Goal: Task Accomplishment & Management: Manage account settings

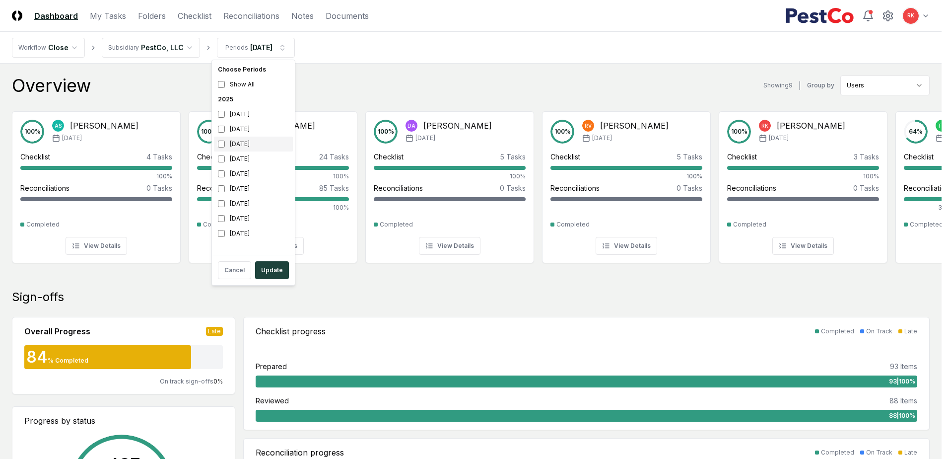
click at [221, 139] on div "[DATE]" at bounding box center [253, 143] width 79 height 15
click at [265, 275] on button "Update" at bounding box center [272, 270] width 34 height 18
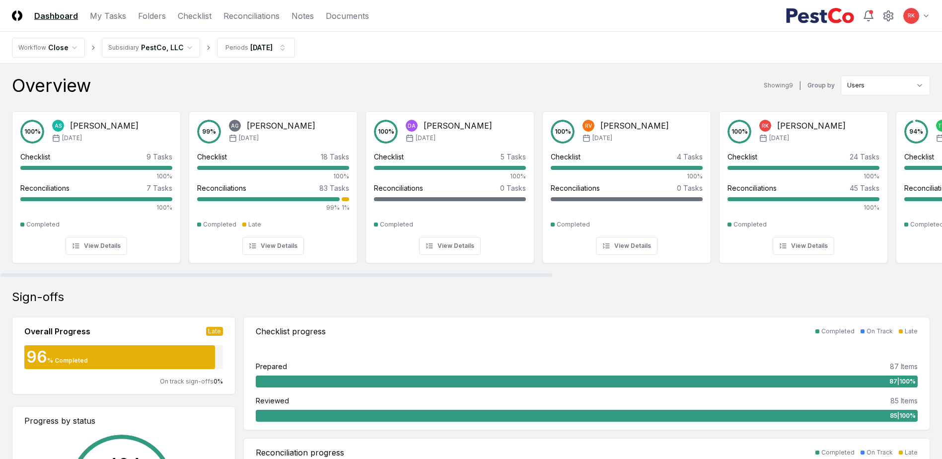
click at [242, 8] on header "CloseCore Dashboard My Tasks Folders Checklist Reconciliations Notes Documents …" at bounding box center [471, 16] width 942 height 32
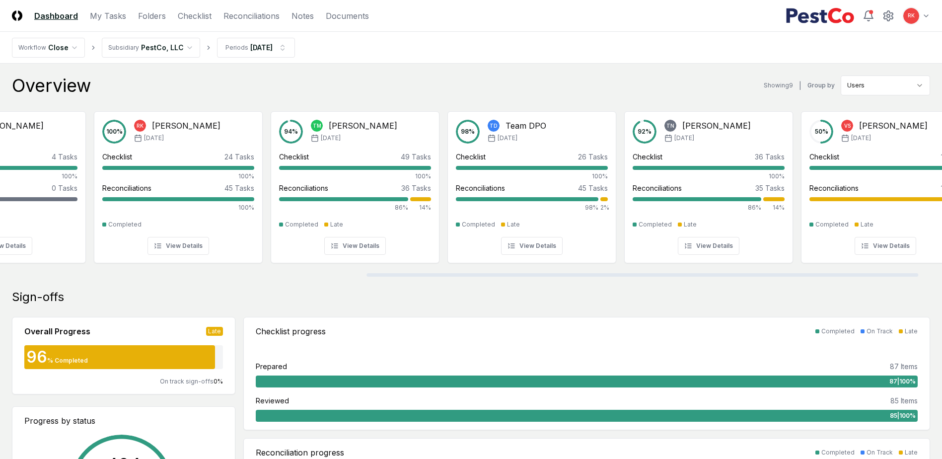
scroll to position [0, 665]
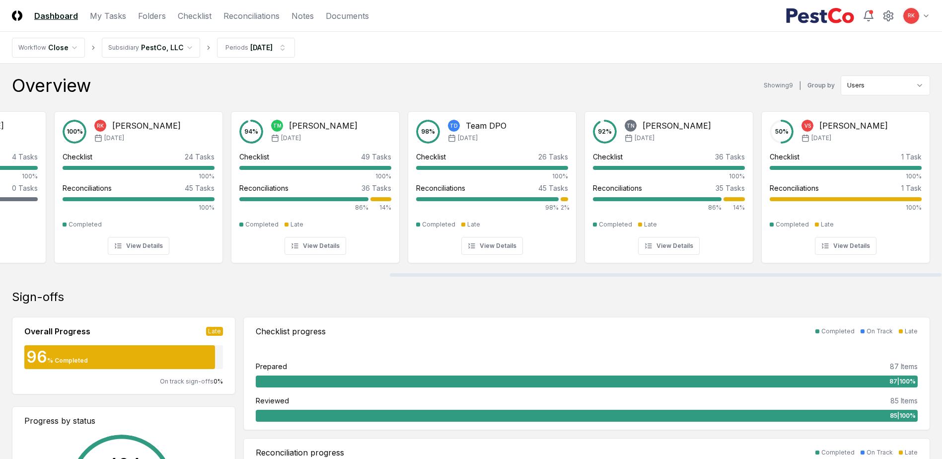
drag, startPoint x: 316, startPoint y: 275, endPoint x: 762, endPoint y: 271, distance: 446.2
click at [762, 273] on div at bounding box center [665, 274] width 551 height 3
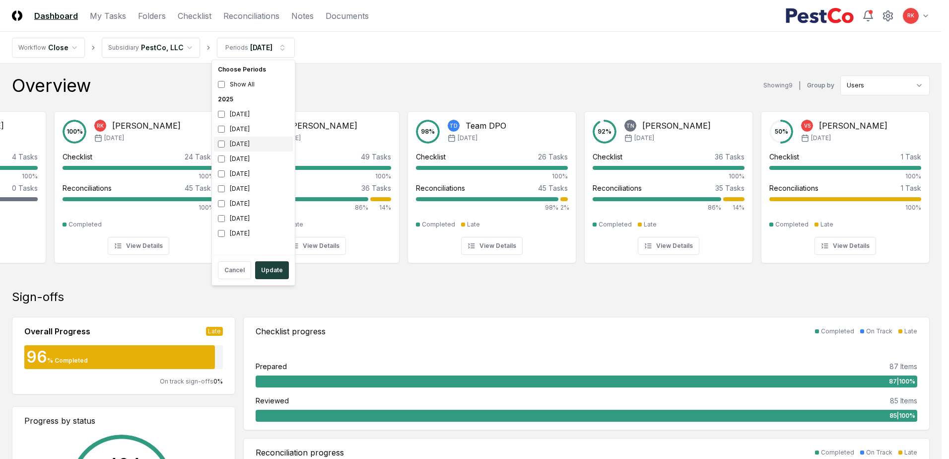
click at [221, 138] on div "[DATE]" at bounding box center [253, 143] width 79 height 15
click at [276, 271] on button "Update" at bounding box center [272, 270] width 34 height 18
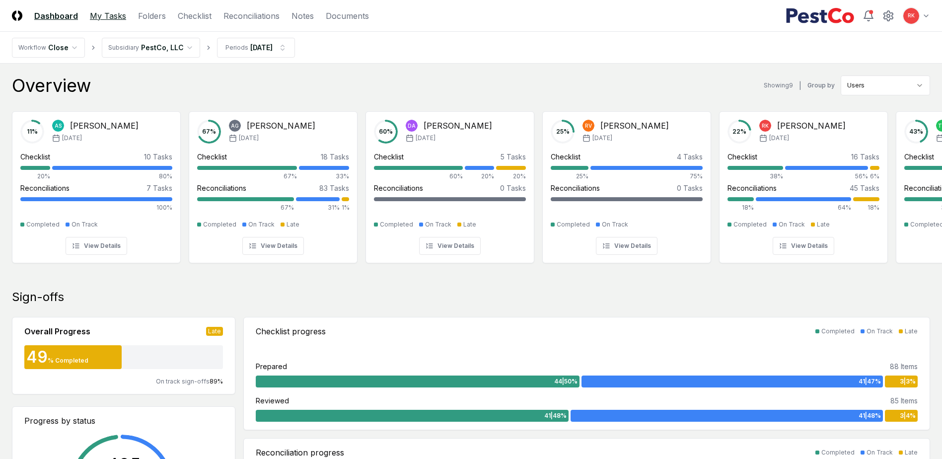
click at [107, 13] on link "My Tasks" at bounding box center [108, 16] width 36 height 12
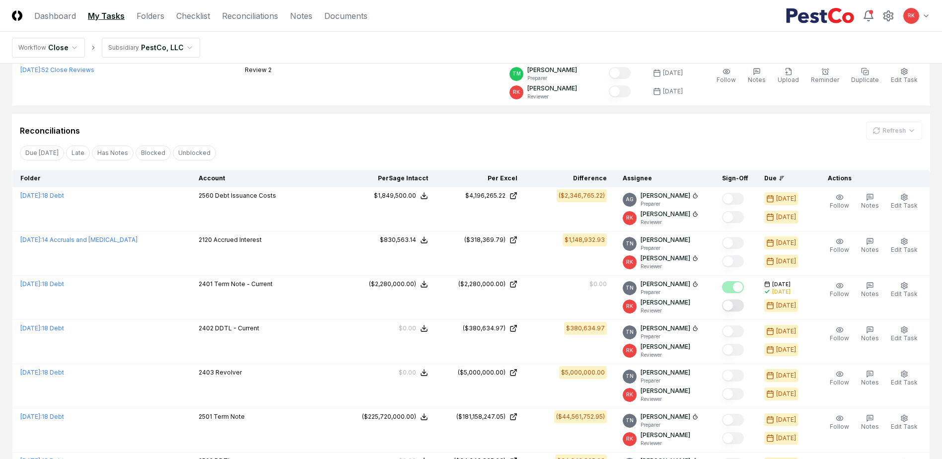
scroll to position [248, 0]
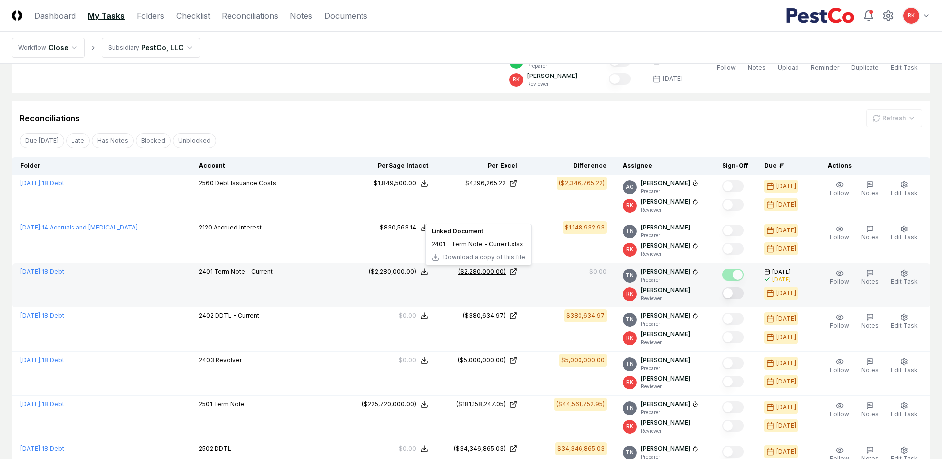
click at [477, 272] on div "($2,280,000.00)" at bounding box center [481, 271] width 47 height 9
click at [732, 292] on button "Mark complete" at bounding box center [733, 293] width 22 height 12
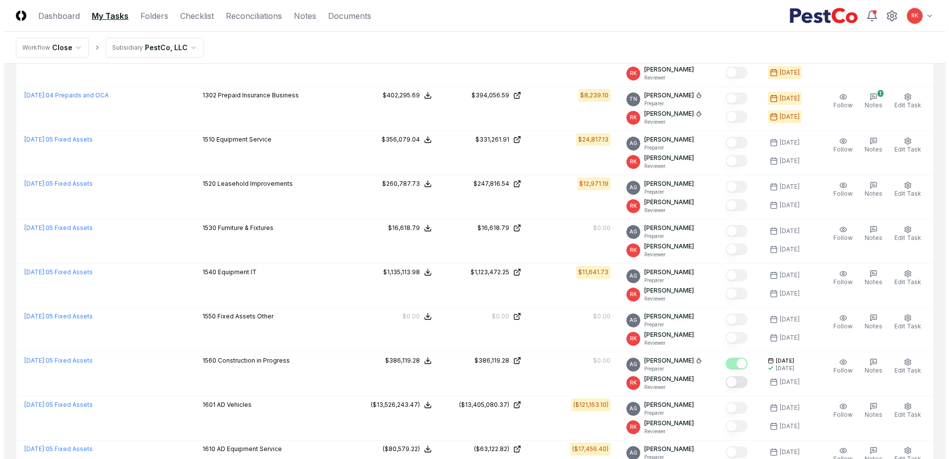
scroll to position [695, 0]
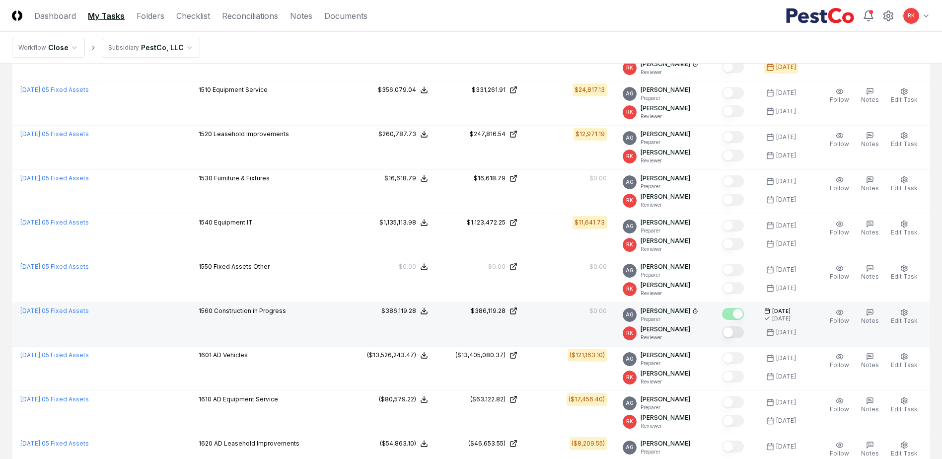
click at [728, 331] on button "Mark complete" at bounding box center [733, 332] width 22 height 12
click at [906, 320] on span "Edit Task" at bounding box center [903, 320] width 27 height 7
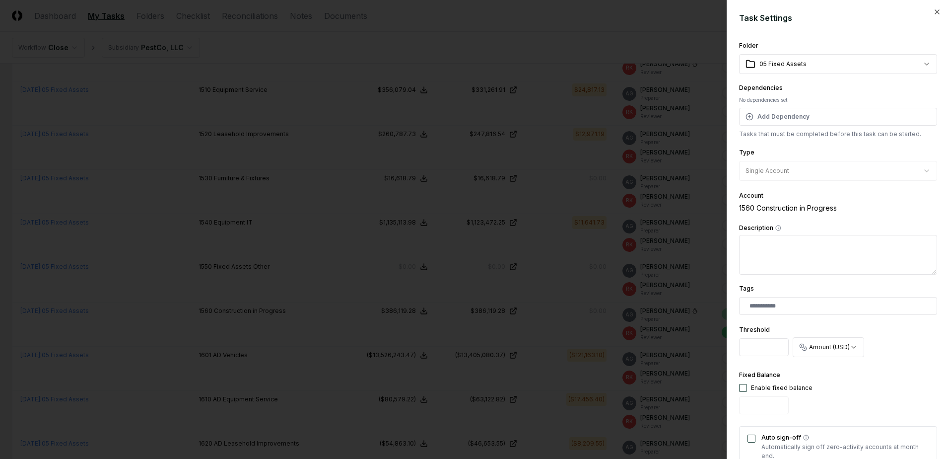
click at [530, 319] on div at bounding box center [474, 229] width 949 height 459
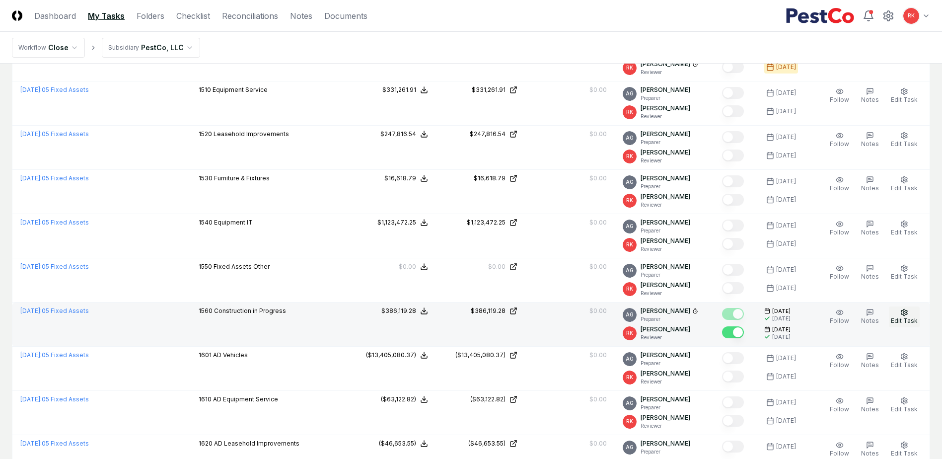
click at [905, 314] on icon "button" at bounding box center [904, 312] width 8 height 8
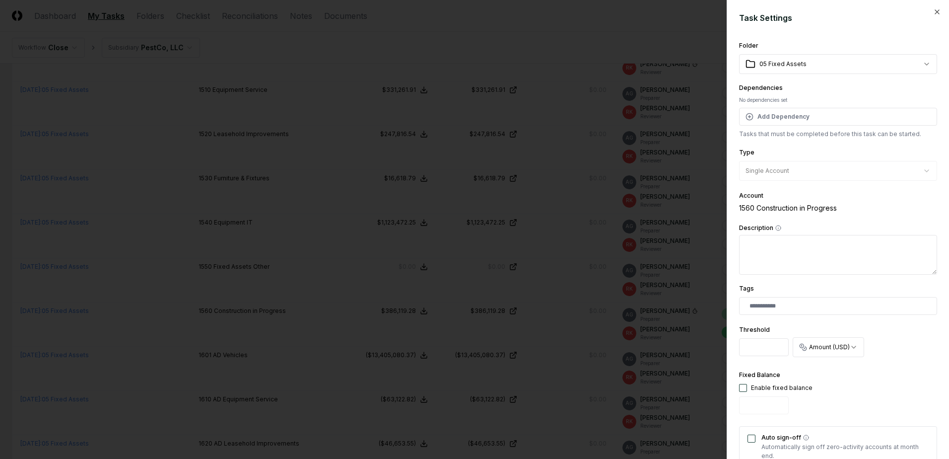
click at [892, 382] on div "Fixed Balance Enable fixed balance" at bounding box center [838, 393] width 198 height 49
click at [604, 310] on div at bounding box center [474, 229] width 949 height 459
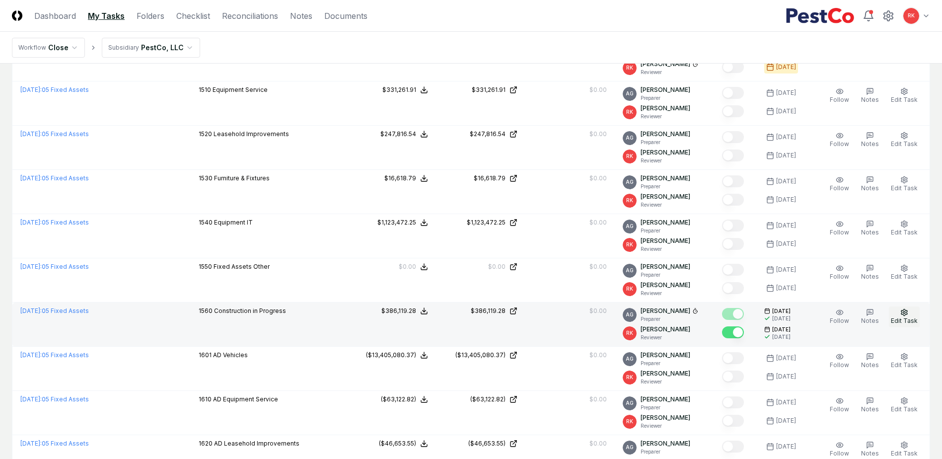
click at [908, 321] on span "Edit Task" at bounding box center [903, 320] width 27 height 7
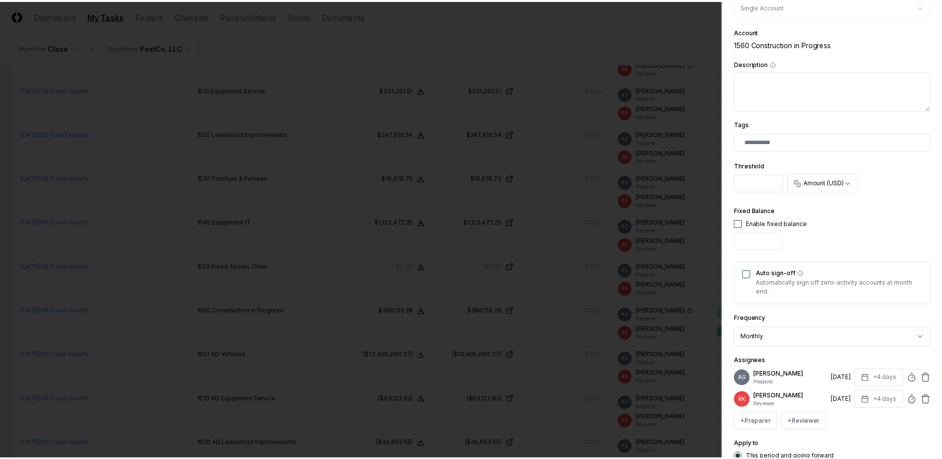
scroll to position [252, 0]
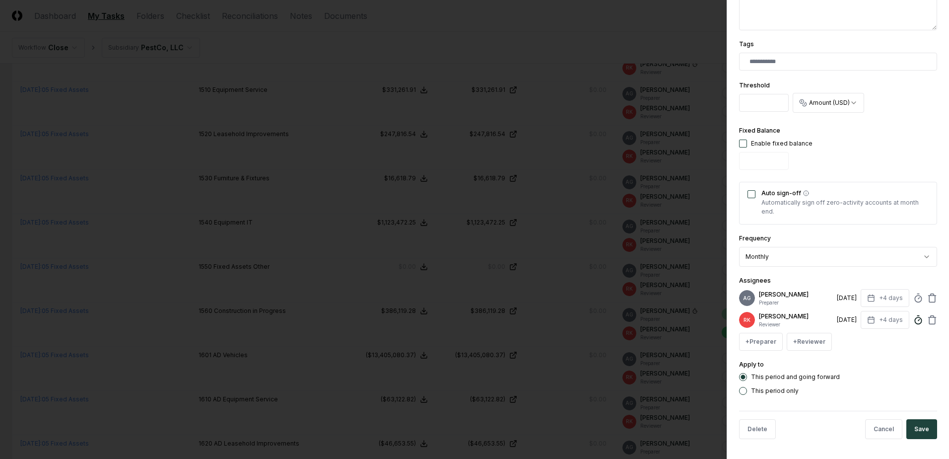
click at [915, 318] on circle at bounding box center [918, 320] width 6 height 6
type input "******"
click at [924, 341] on div "+ Preparer + Reviewer" at bounding box center [838, 342] width 198 height 18
click at [912, 424] on button "Save" at bounding box center [921, 429] width 31 height 20
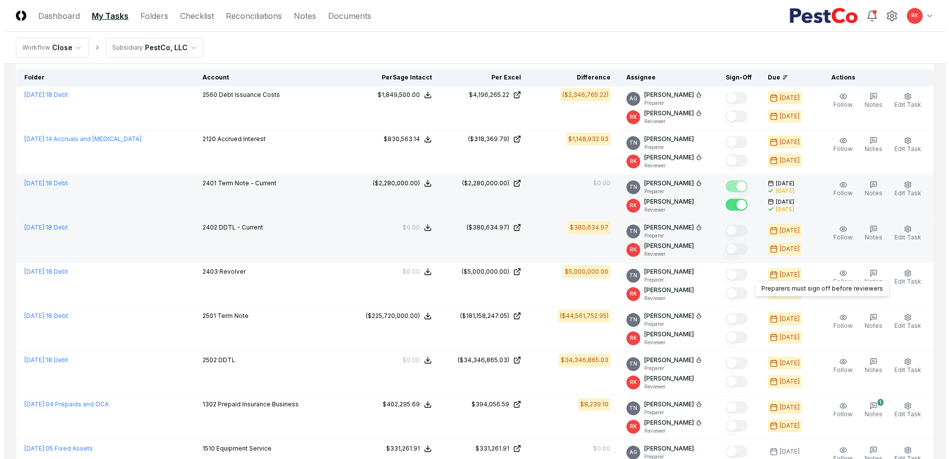
scroll to position [298, 0]
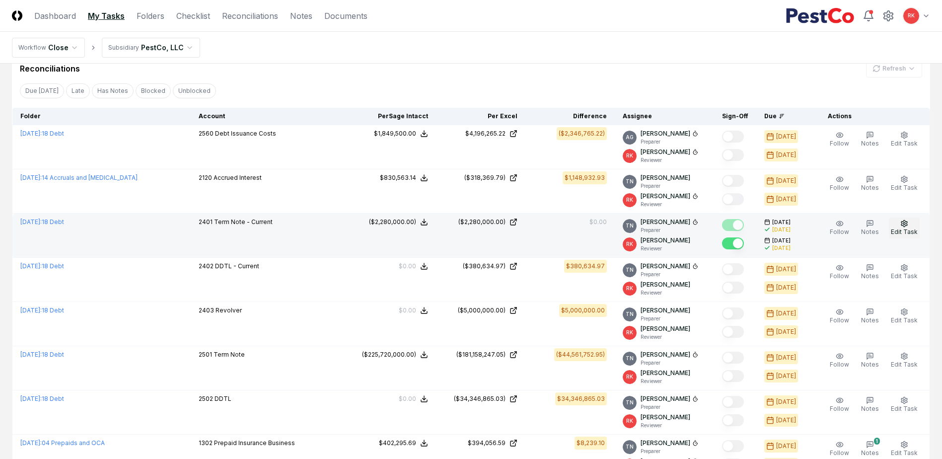
click at [906, 237] on button "Edit Task" at bounding box center [903, 227] width 31 height 21
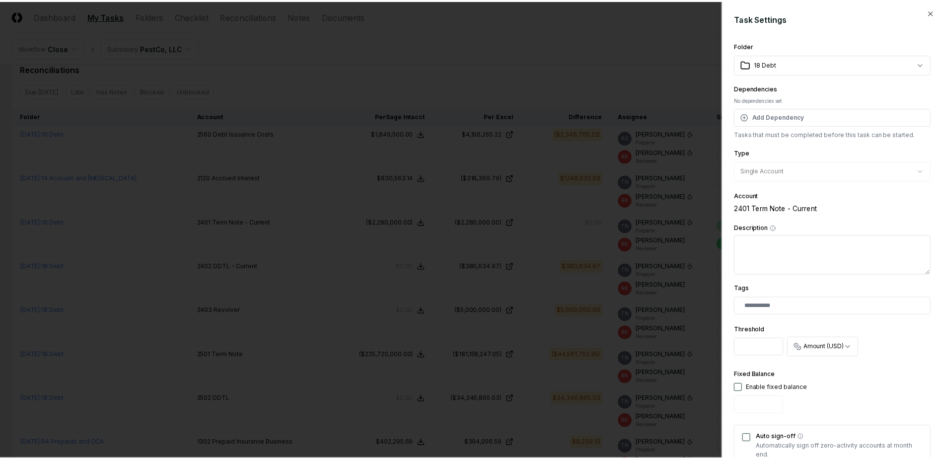
scroll to position [244, 0]
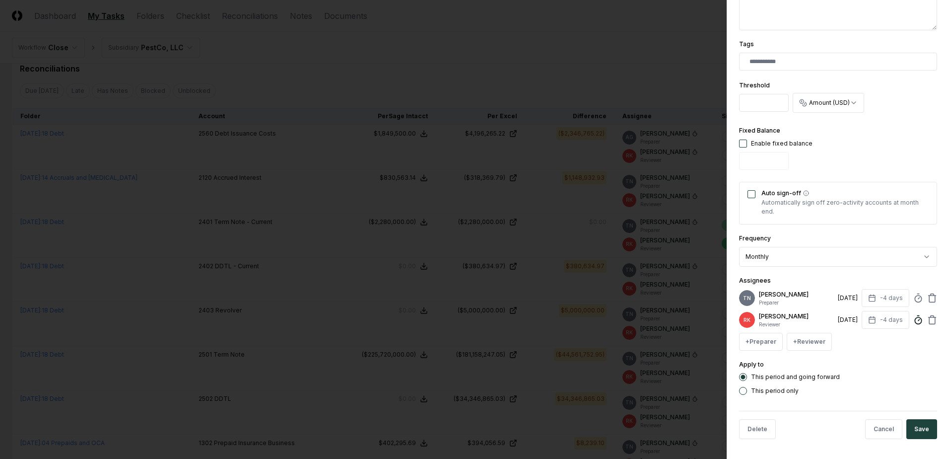
click at [913, 318] on icon at bounding box center [918, 320] width 10 height 10
type input "*****"
click at [920, 429] on button "Save" at bounding box center [921, 429] width 31 height 20
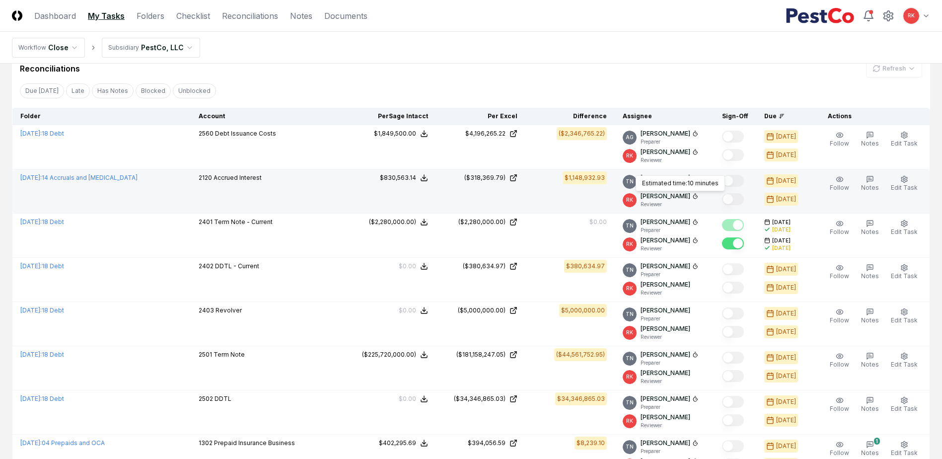
click at [692, 196] on icon at bounding box center [695, 196] width 6 height 6
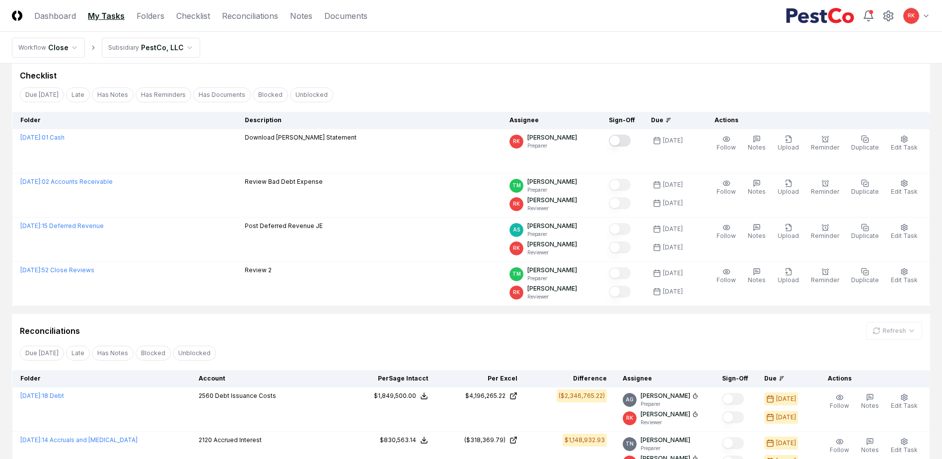
scroll to position [0, 0]
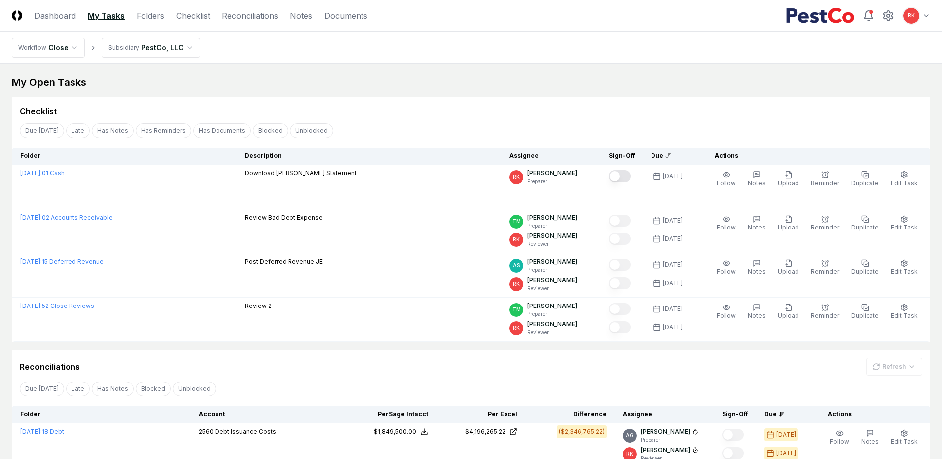
drag, startPoint x: 180, startPoint y: 14, endPoint x: 318, endPoint y: 87, distance: 156.3
click at [180, 14] on link "Checklist" at bounding box center [193, 16] width 34 height 12
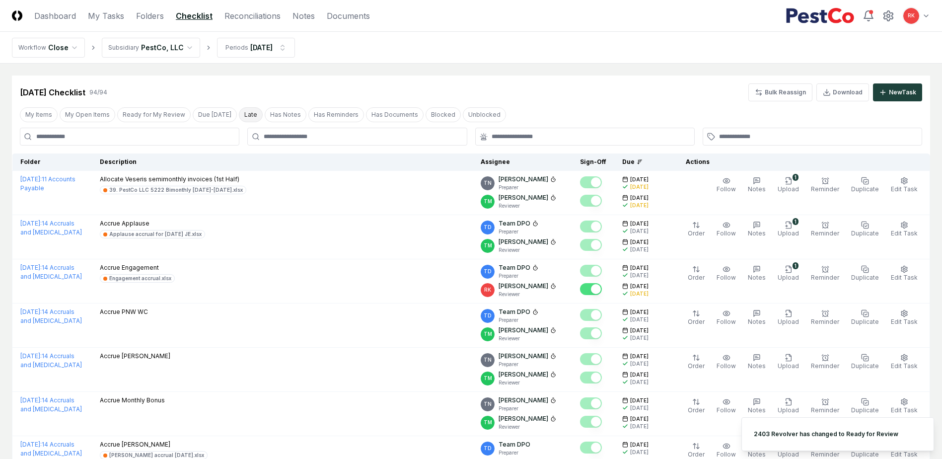
click at [239, 120] on button "Late" at bounding box center [251, 114] width 24 height 15
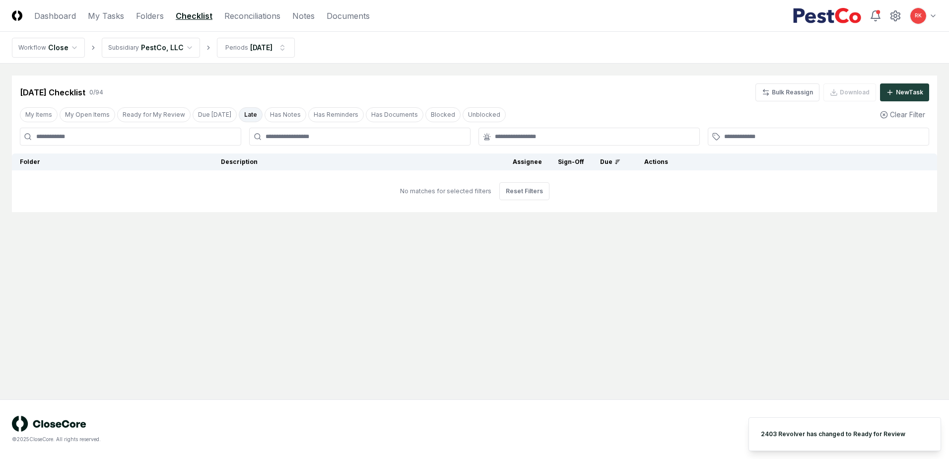
click at [245, 111] on button "Late" at bounding box center [251, 114] width 24 height 15
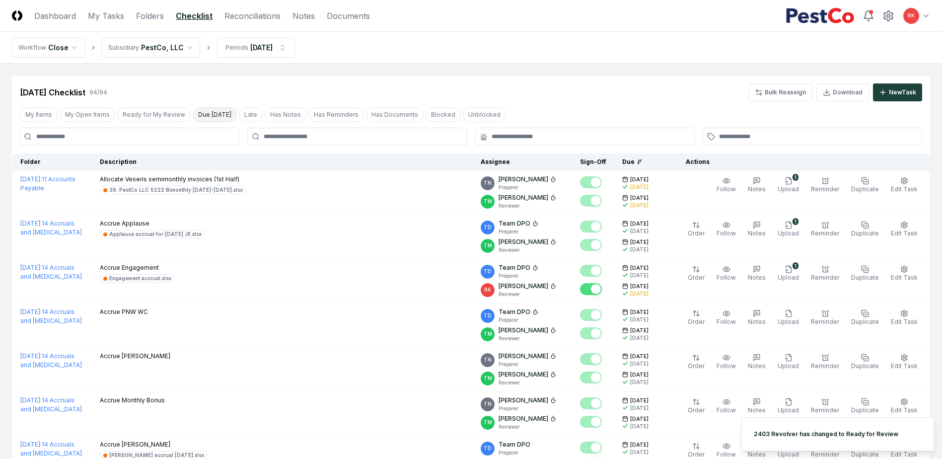
click at [205, 114] on button "Due [DATE]" at bounding box center [215, 114] width 44 height 15
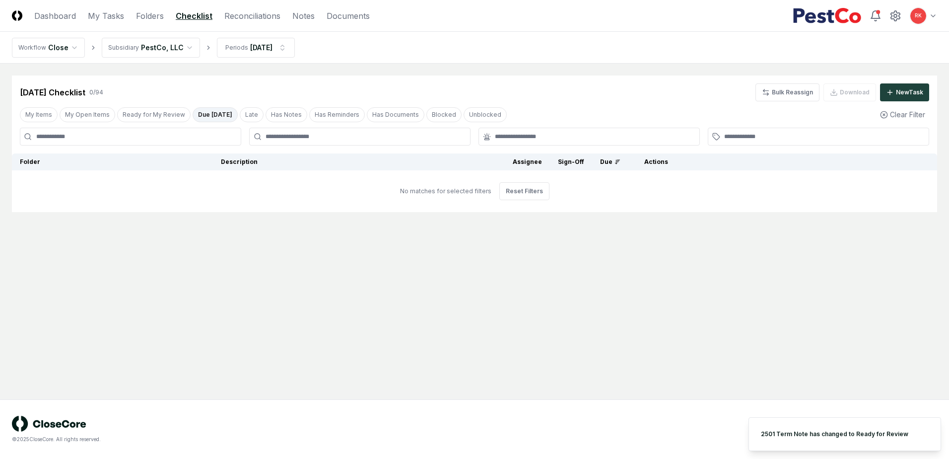
click at [209, 110] on button "Due [DATE]" at bounding box center [215, 114] width 45 height 15
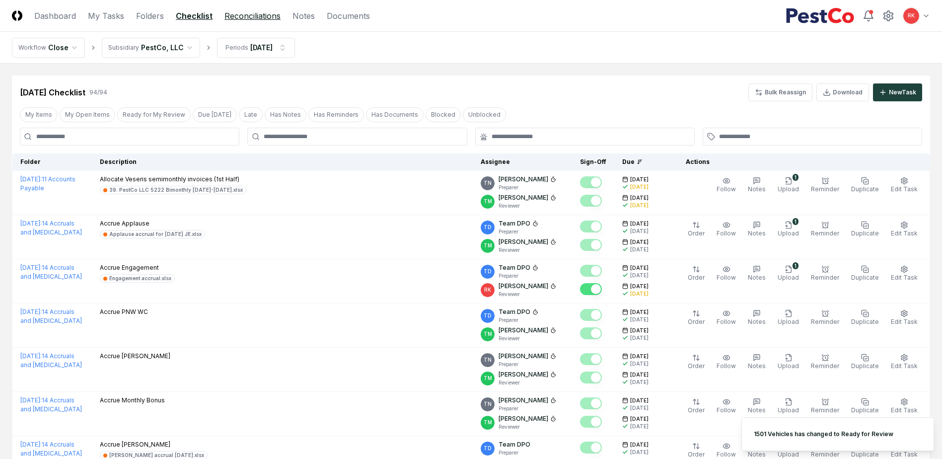
click at [244, 14] on link "Reconciliations" at bounding box center [252, 16] width 56 height 12
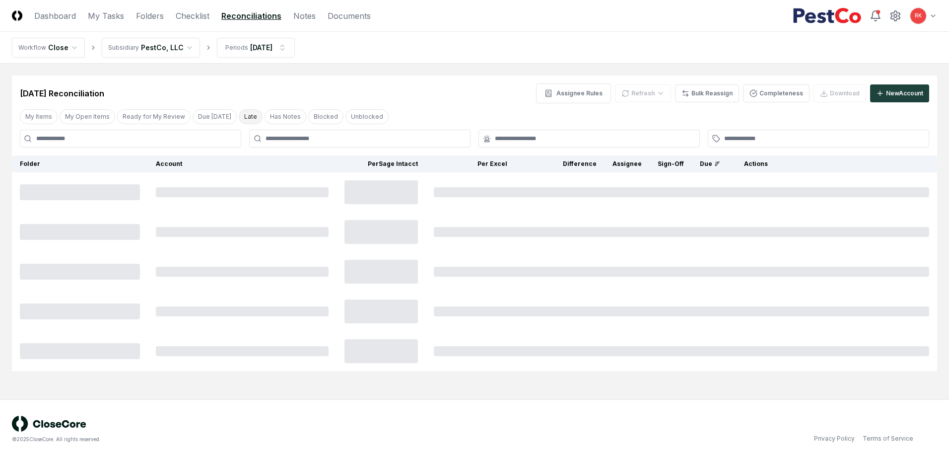
click at [239, 111] on button "Late" at bounding box center [251, 116] width 24 height 15
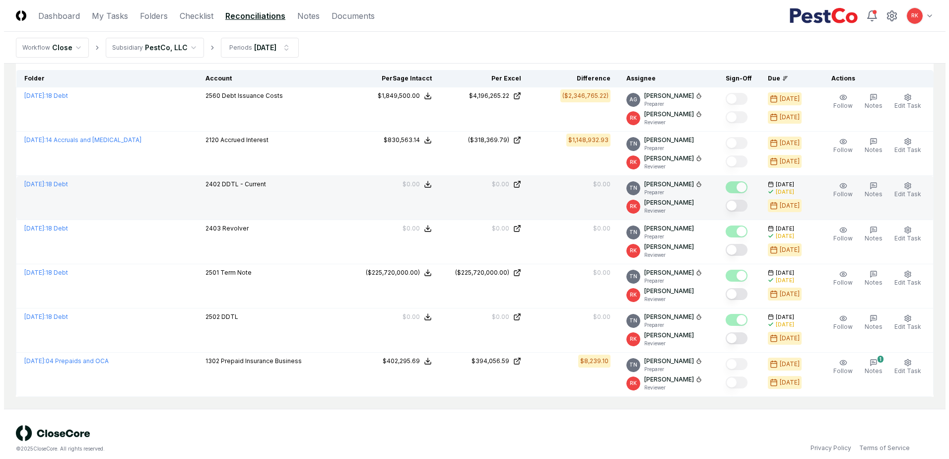
scroll to position [95, 0]
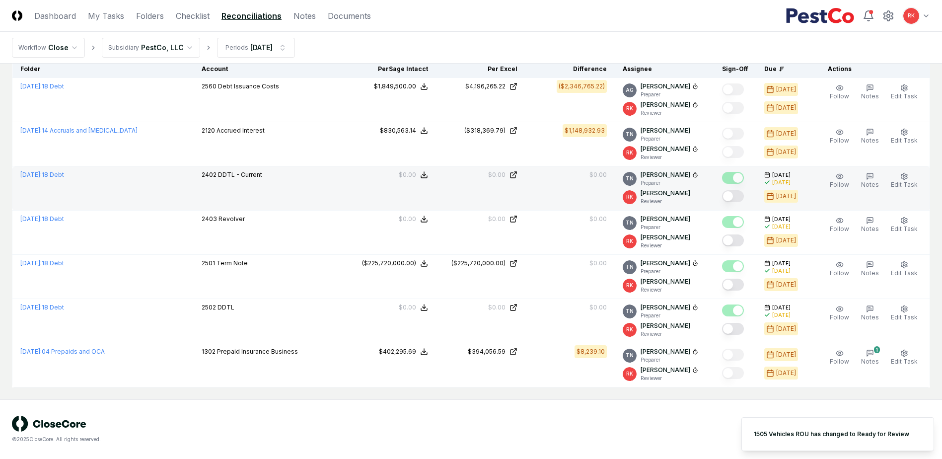
click at [733, 200] on button "Mark complete" at bounding box center [733, 196] width 22 height 12
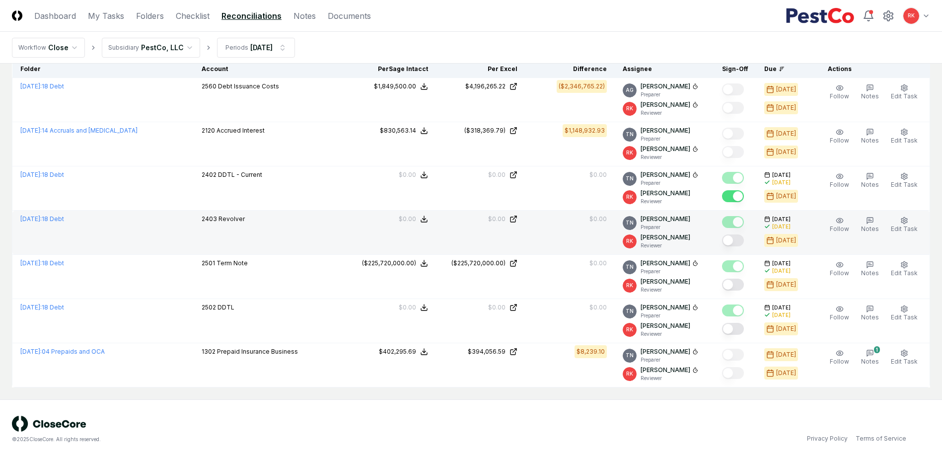
click at [728, 240] on button "Mark complete" at bounding box center [733, 240] width 22 height 12
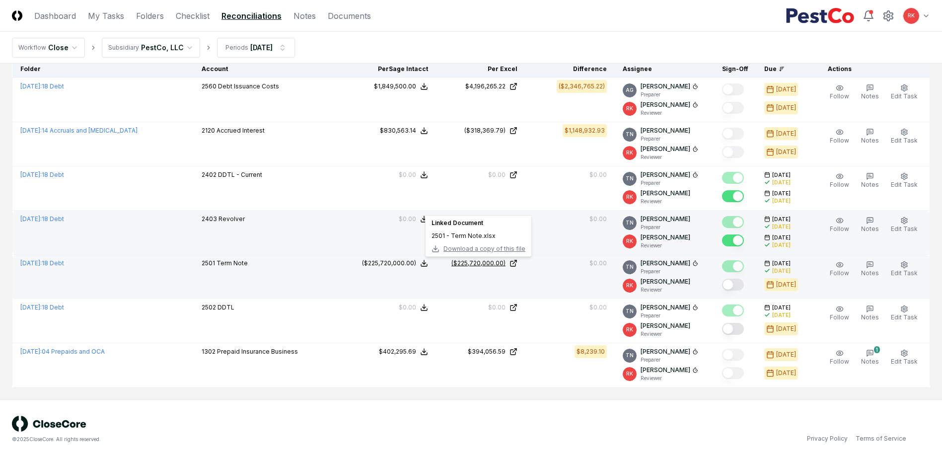
click at [471, 260] on div "($225,720,000.00)" at bounding box center [478, 263] width 54 height 9
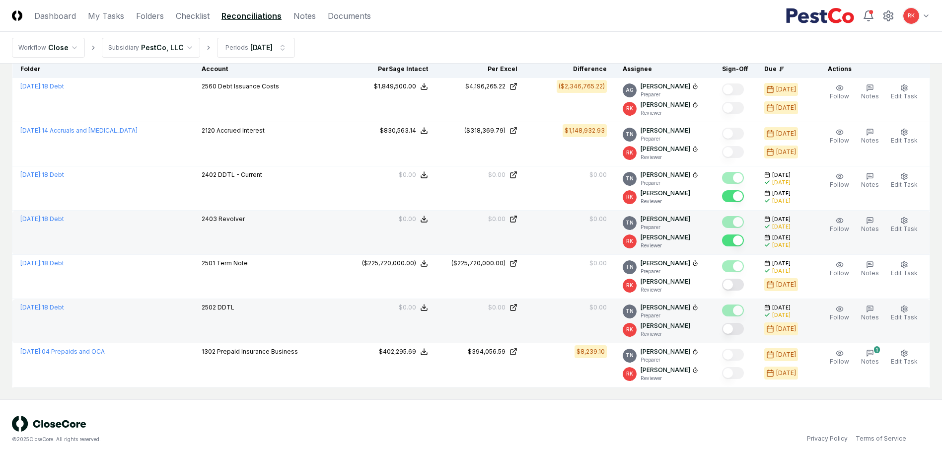
click at [733, 328] on button "Mark complete" at bounding box center [733, 329] width 22 height 12
click at [903, 319] on span "Edit Task" at bounding box center [903, 316] width 27 height 7
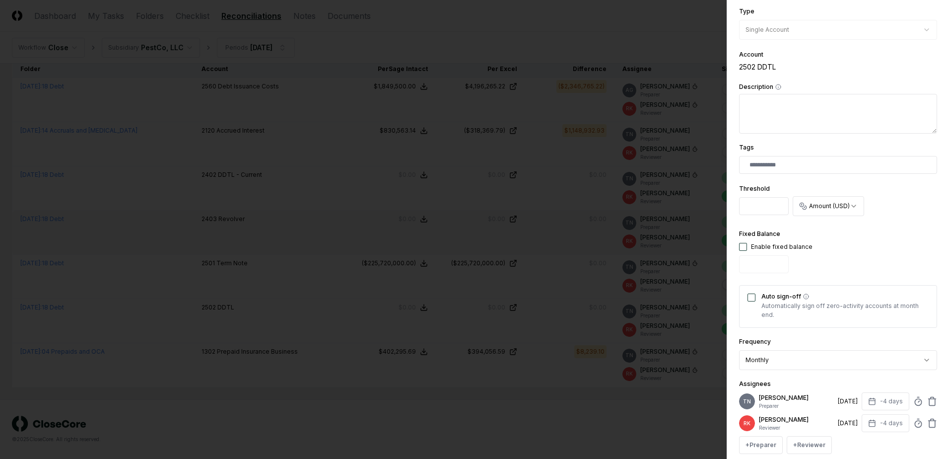
scroll to position [244, 0]
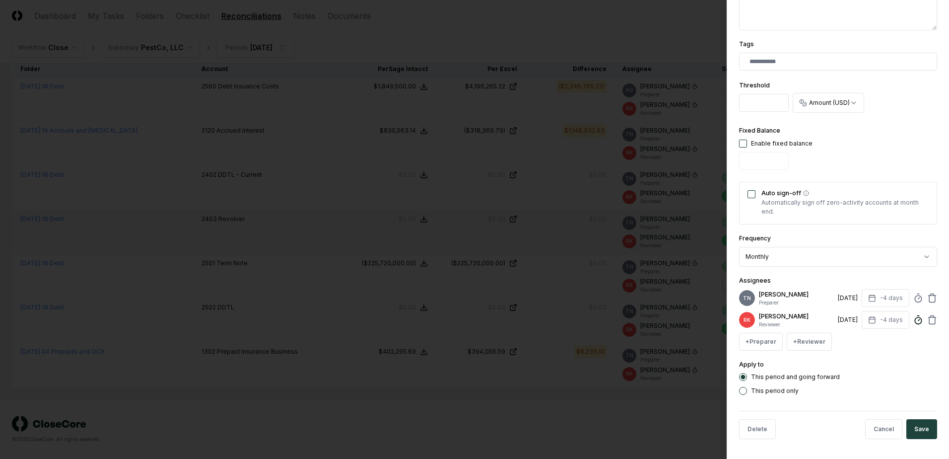
click at [918, 319] on line at bounding box center [918, 319] width 1 height 1
type input "*****"
click at [916, 436] on button "Save" at bounding box center [921, 429] width 31 height 20
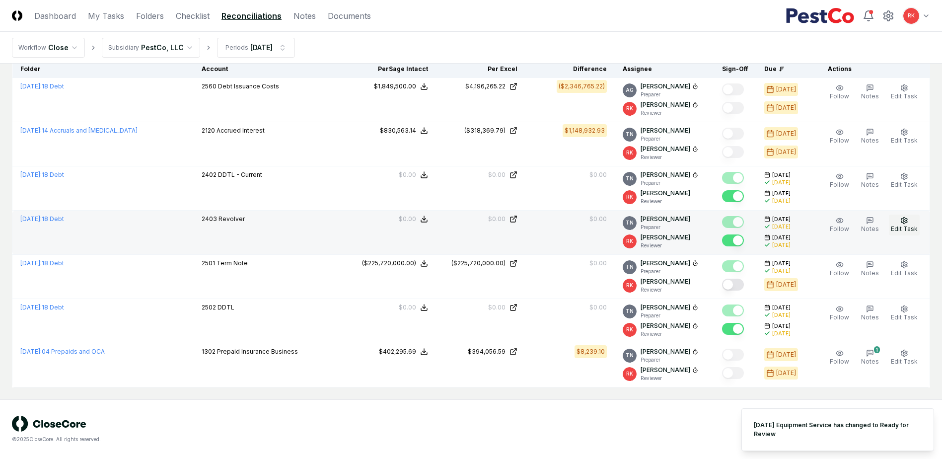
click at [907, 227] on span "Edit Task" at bounding box center [903, 228] width 27 height 7
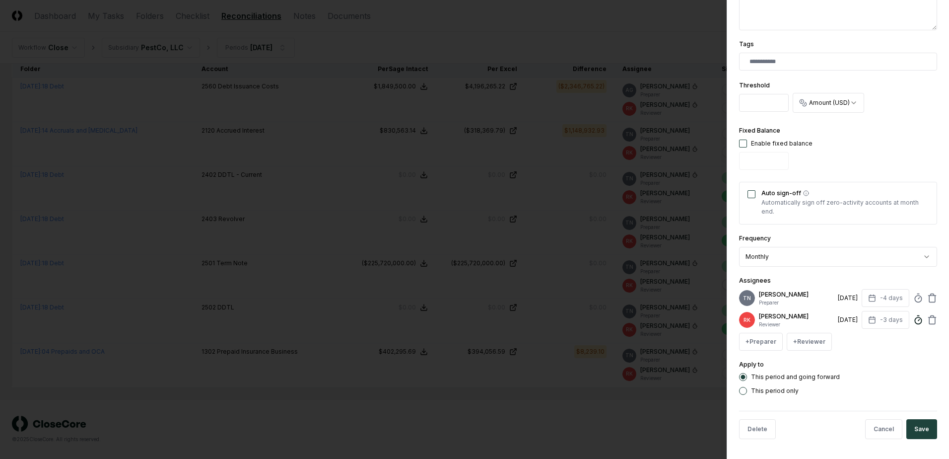
click at [913, 319] on icon at bounding box center [918, 320] width 10 height 10
type input "*****"
click at [906, 430] on button "Save" at bounding box center [921, 429] width 31 height 20
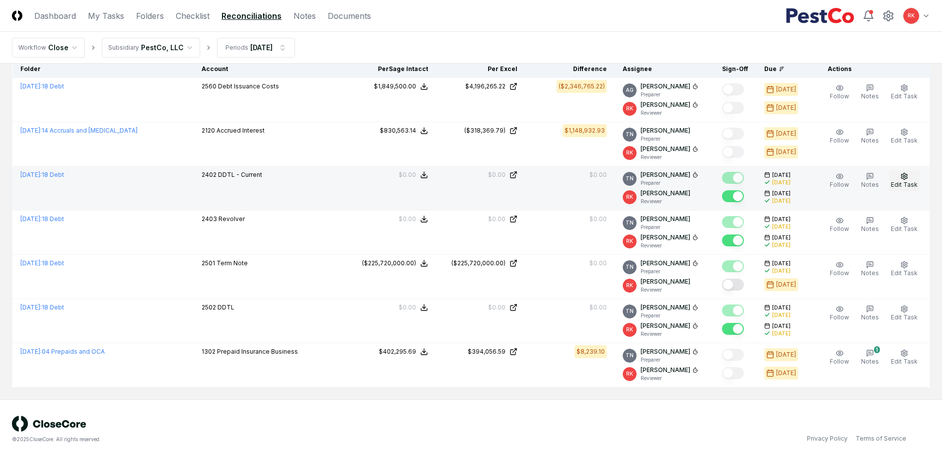
click at [906, 178] on icon "button" at bounding box center [904, 176] width 6 height 6
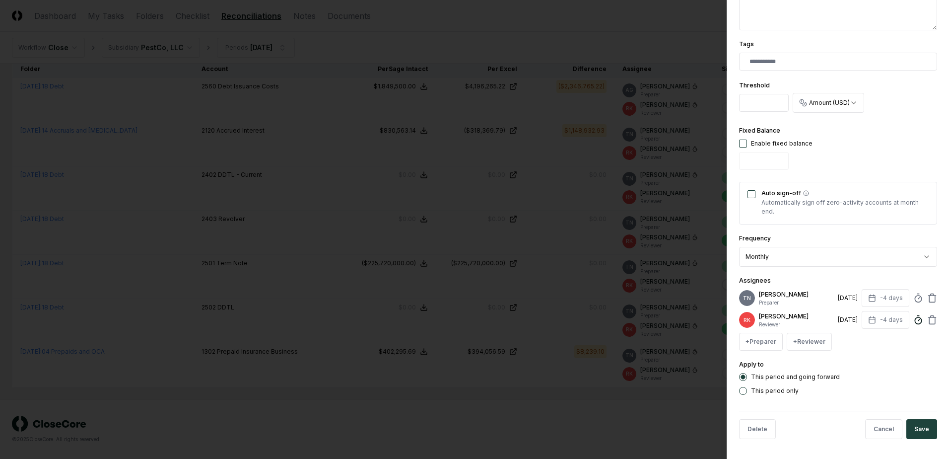
click at [913, 321] on icon at bounding box center [918, 320] width 10 height 10
type input "*****"
click at [921, 408] on form "**********" at bounding box center [838, 107] width 198 height 679
click at [912, 434] on button "Save" at bounding box center [921, 429] width 31 height 20
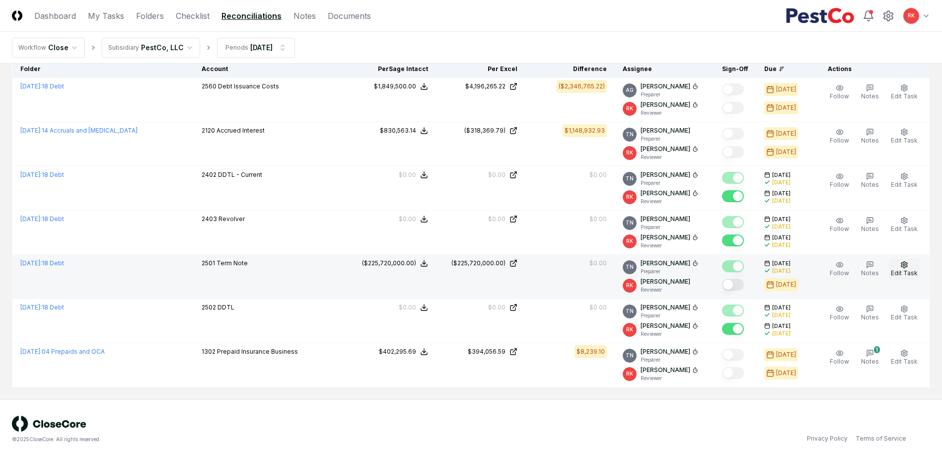
click at [908, 272] on span "Edit Task" at bounding box center [903, 272] width 27 height 7
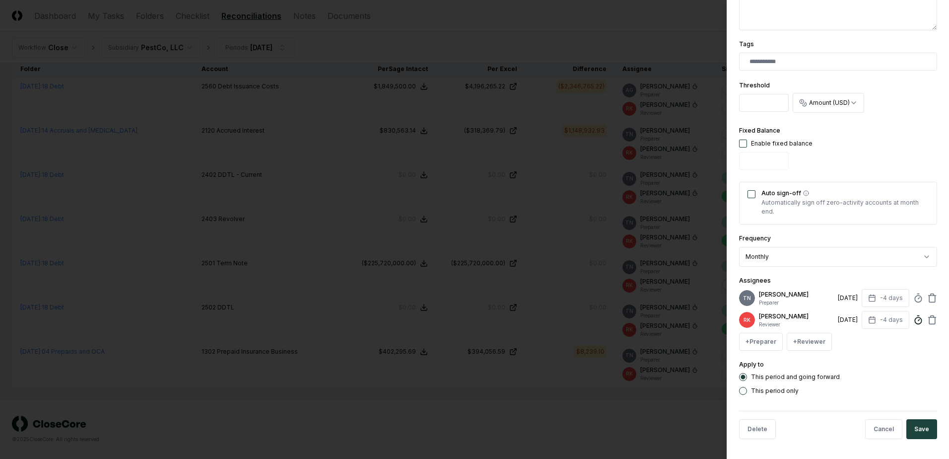
click at [913, 320] on icon at bounding box center [918, 320] width 10 height 10
type input "*****"
click at [924, 404] on form "**********" at bounding box center [838, 107] width 198 height 679
click at [918, 432] on button "Save" at bounding box center [921, 429] width 31 height 20
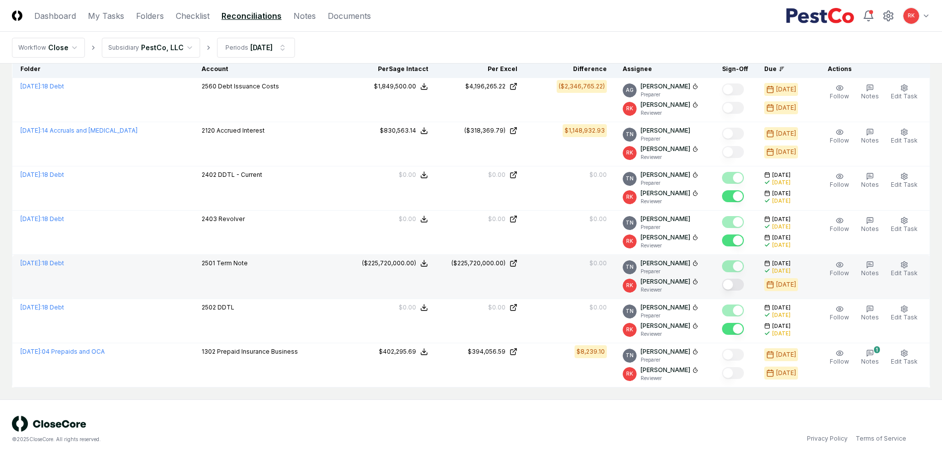
click at [735, 288] on button "Mark complete" at bounding box center [733, 284] width 22 height 12
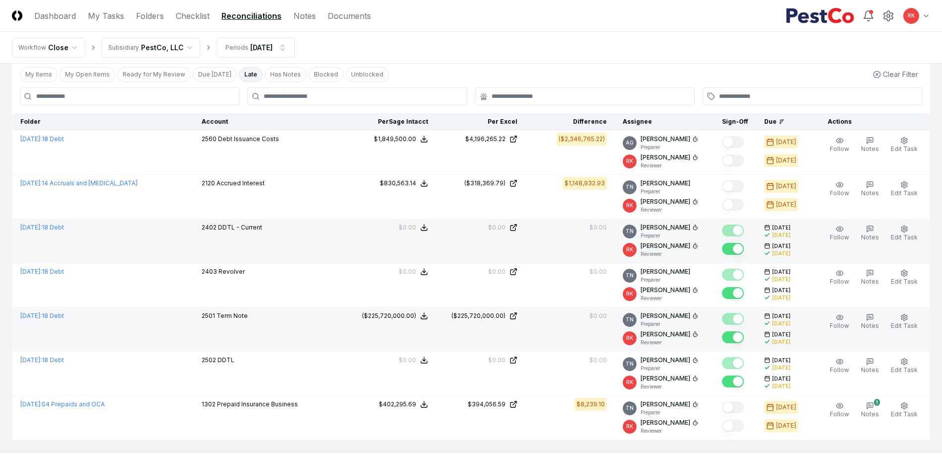
scroll to position [0, 0]
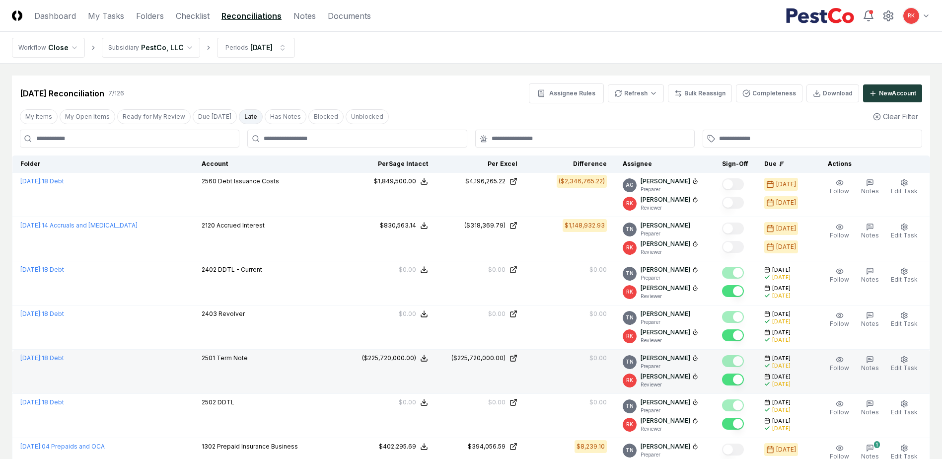
click at [242, 111] on button "Late" at bounding box center [251, 116] width 24 height 15
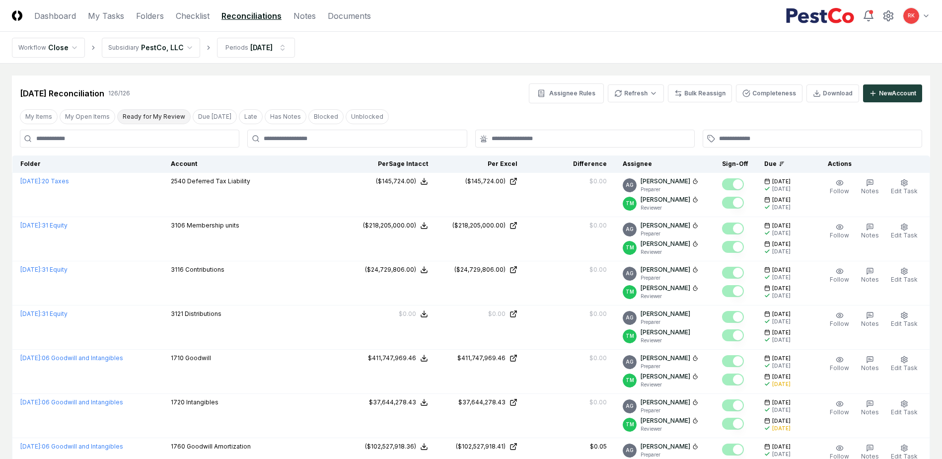
drag, startPoint x: 140, startPoint y: 116, endPoint x: 155, endPoint y: 119, distance: 15.7
click at [140, 116] on button "Ready for My Review" at bounding box center [153, 116] width 73 height 15
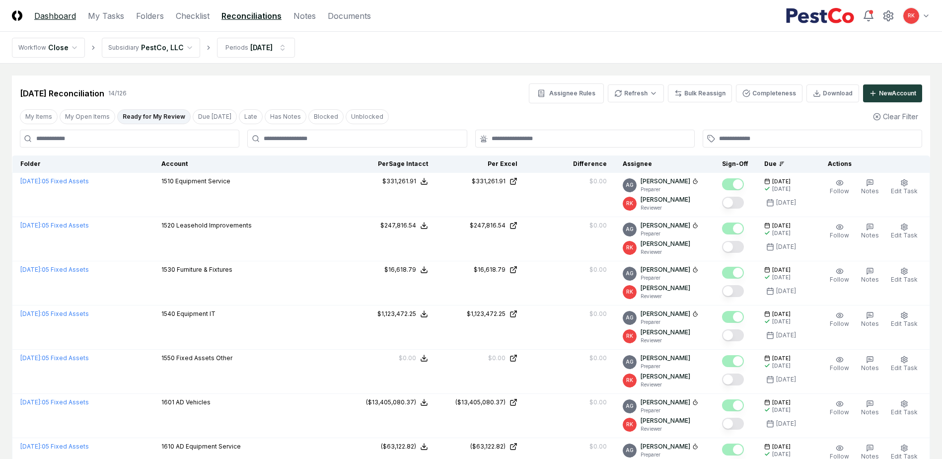
click at [50, 18] on link "Dashboard" at bounding box center [55, 16] width 42 height 12
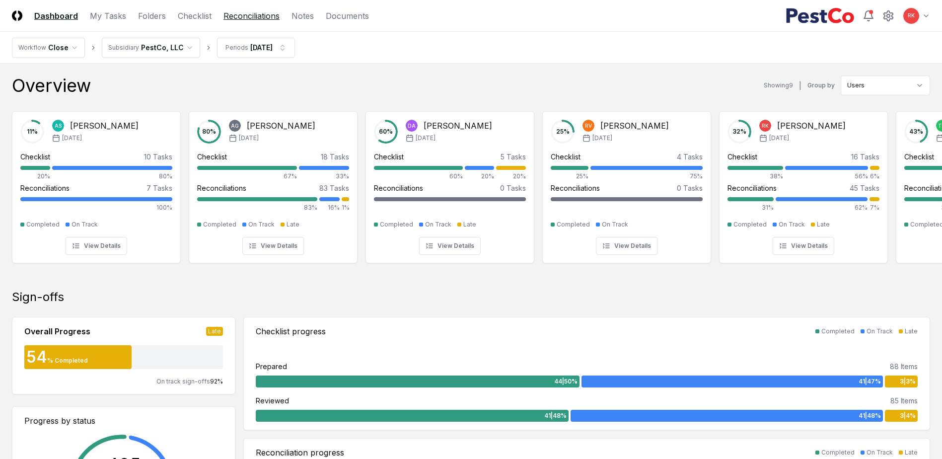
click at [263, 15] on link "Reconciliations" at bounding box center [251, 16] width 56 height 12
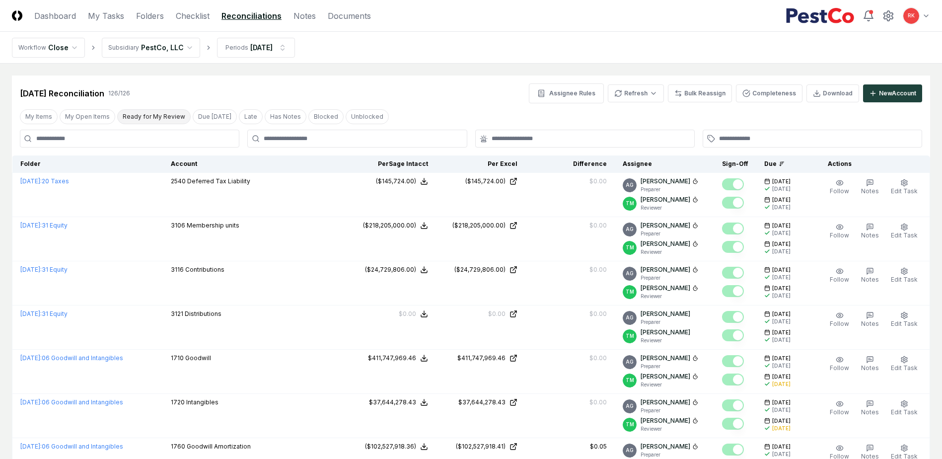
click at [139, 118] on button "Ready for My Review" at bounding box center [153, 116] width 73 height 15
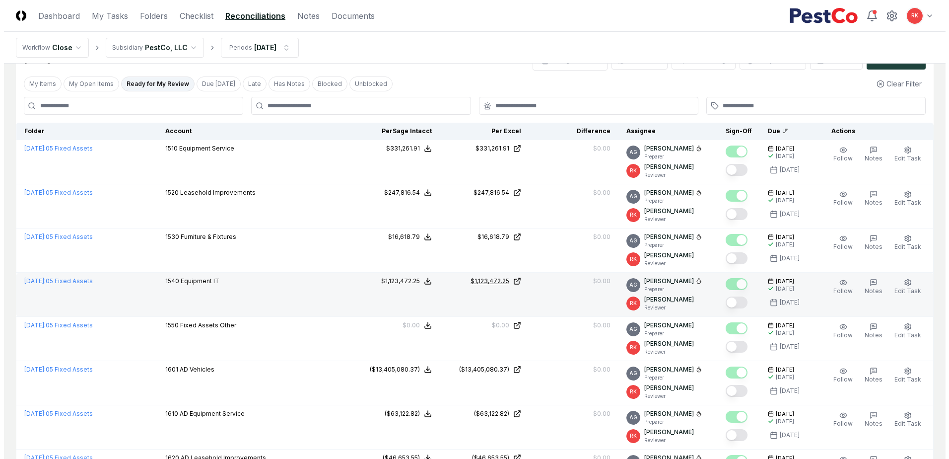
scroll to position [50, 0]
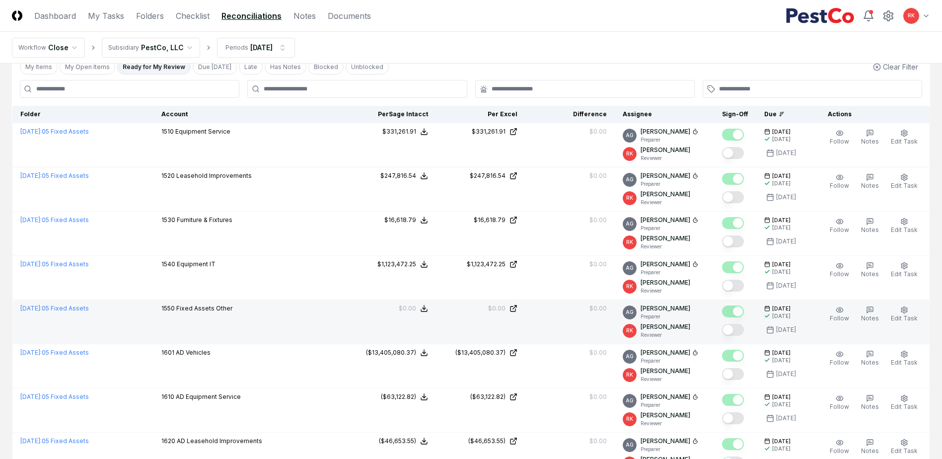
click at [734, 329] on button "Mark complete" at bounding box center [733, 330] width 22 height 12
click at [903, 315] on span "Edit Task" at bounding box center [903, 317] width 27 height 7
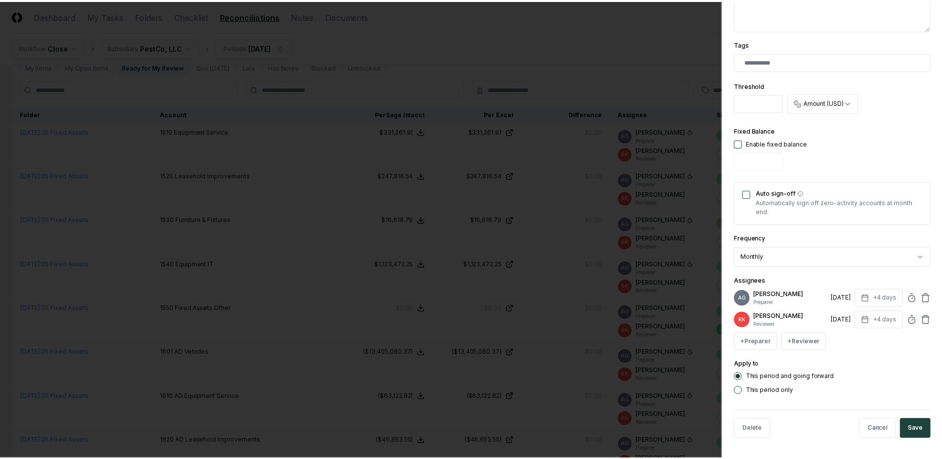
scroll to position [252, 0]
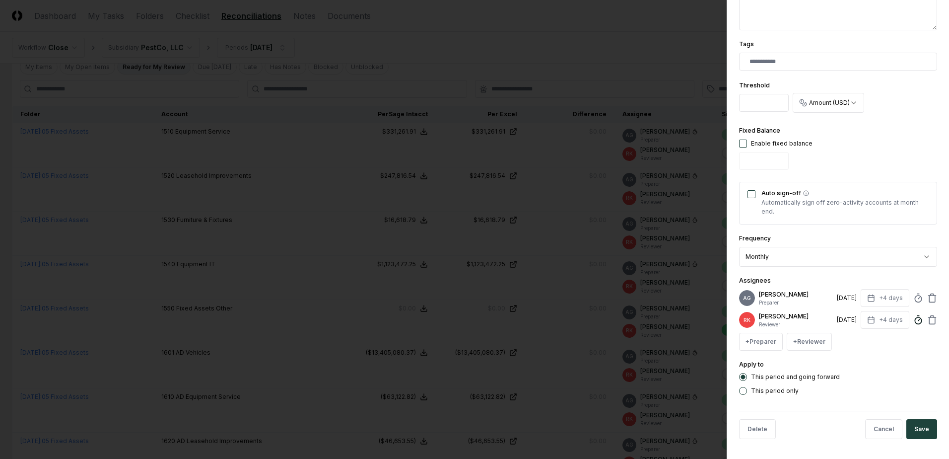
click at [913, 322] on icon at bounding box center [918, 320] width 10 height 10
type input "*****"
click at [920, 423] on button "Save" at bounding box center [921, 429] width 31 height 20
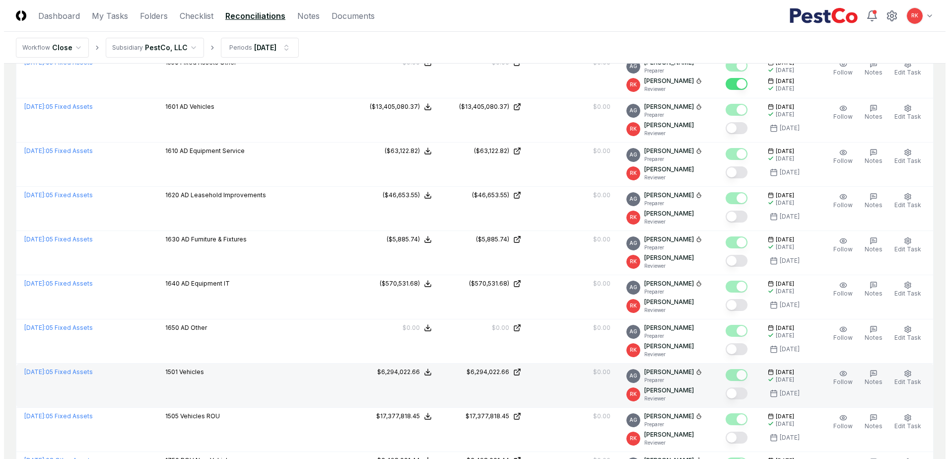
scroll to position [298, 0]
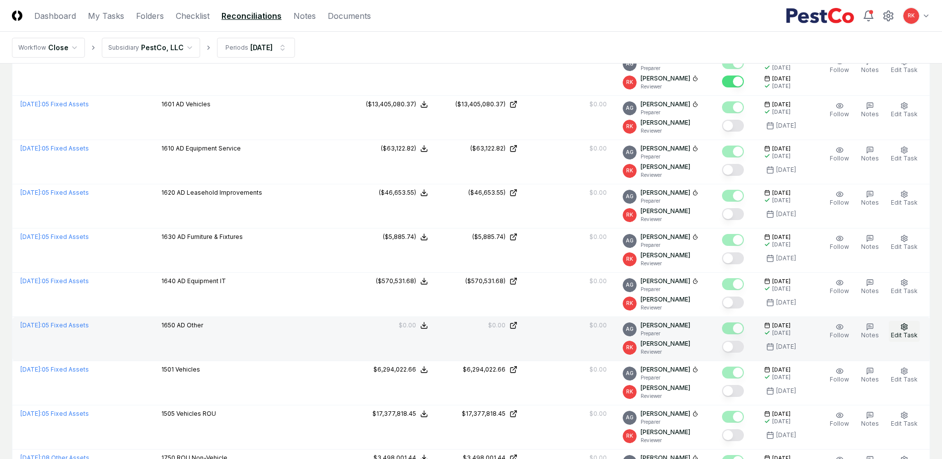
click at [908, 330] on icon "button" at bounding box center [904, 327] width 8 height 8
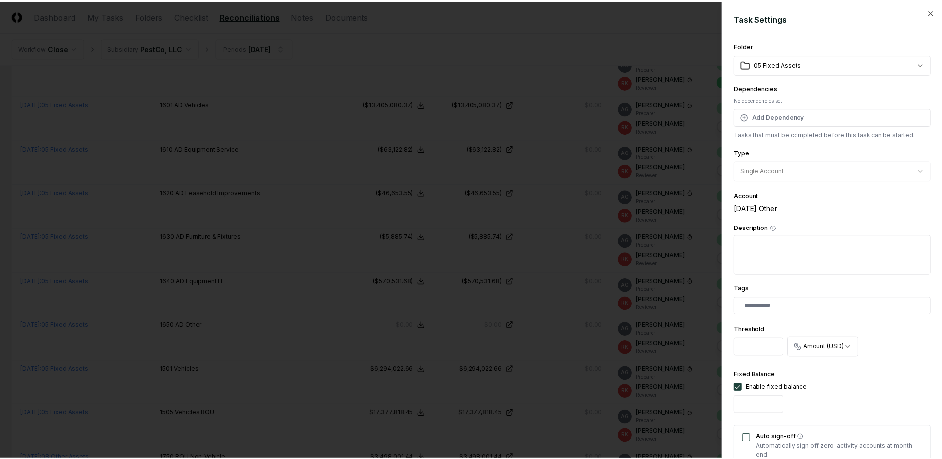
scroll to position [252, 0]
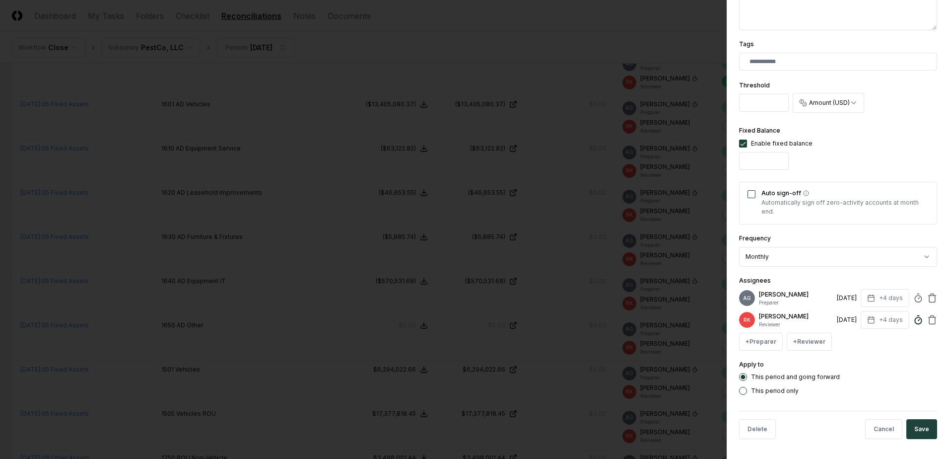
click at [913, 322] on icon at bounding box center [918, 320] width 10 height 10
click at [821, 383] on input at bounding box center [832, 381] width 149 height 18
type input "*****"
click at [918, 426] on button "Save" at bounding box center [921, 429] width 31 height 20
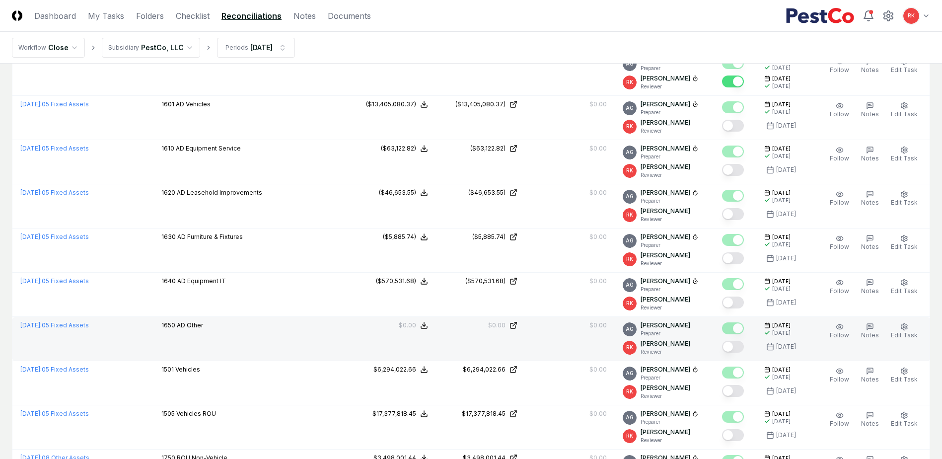
click at [737, 348] on button "Mark complete" at bounding box center [733, 346] width 22 height 12
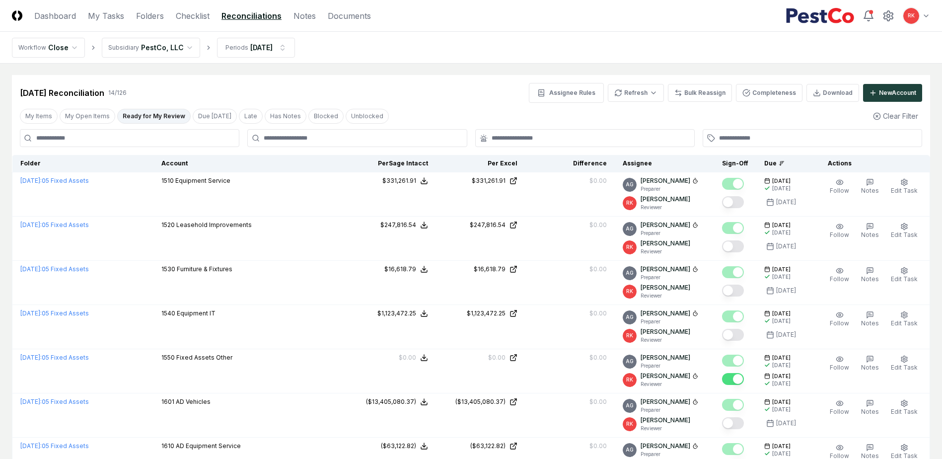
scroll to position [0, 0]
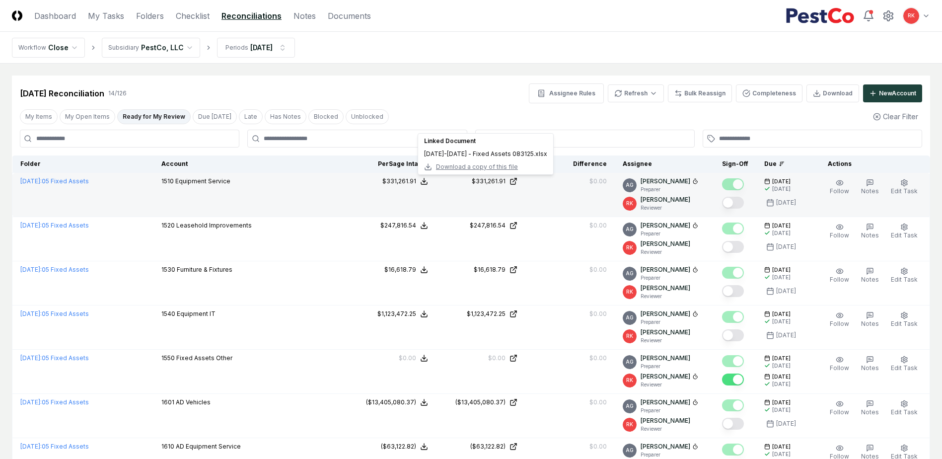
click at [466, 166] on span "Download a copy of this file" at bounding box center [477, 166] width 82 height 9
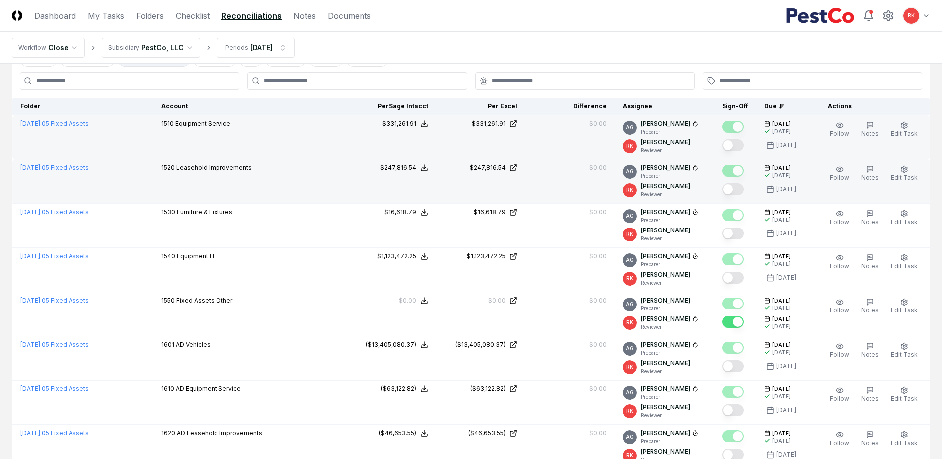
scroll to position [7, 0]
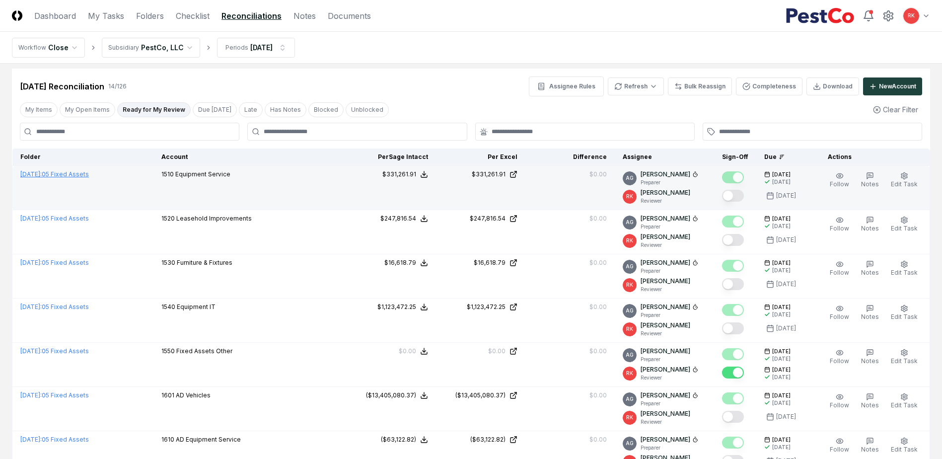
click at [42, 174] on span "[DATE] :" at bounding box center [30, 173] width 21 height 7
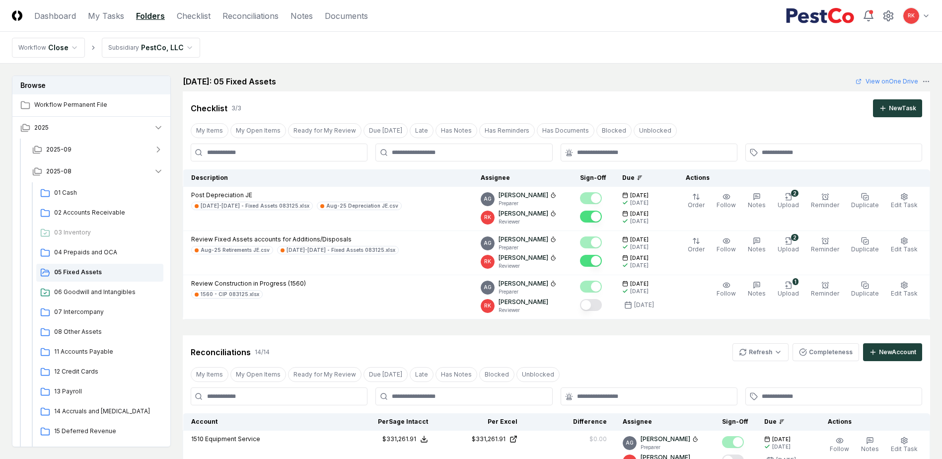
drag, startPoint x: 196, startPoint y: 15, endPoint x: 211, endPoint y: 24, distance: 17.1
click at [196, 15] on link "Checklist" at bounding box center [194, 16] width 34 height 12
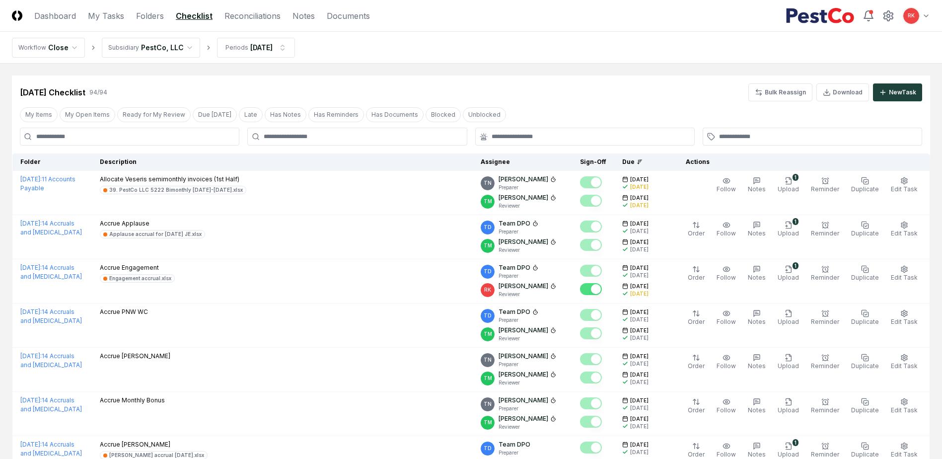
click at [89, 140] on input at bounding box center [129, 137] width 219 height 18
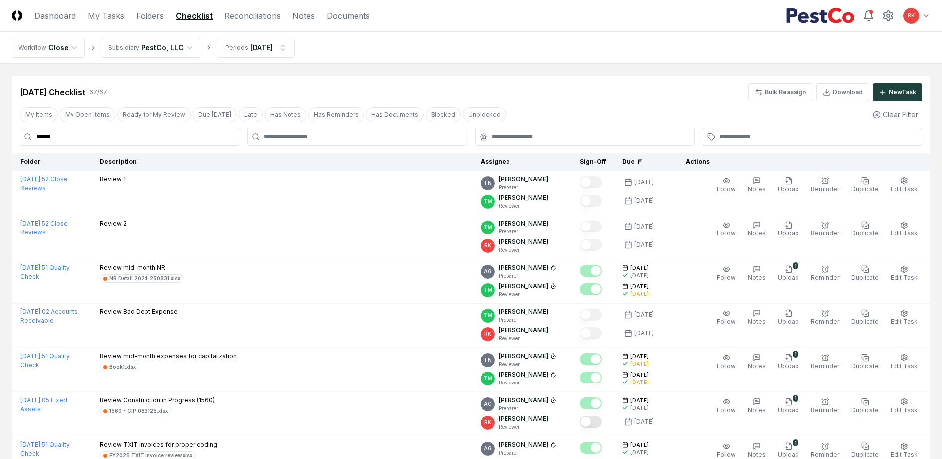
type input "******"
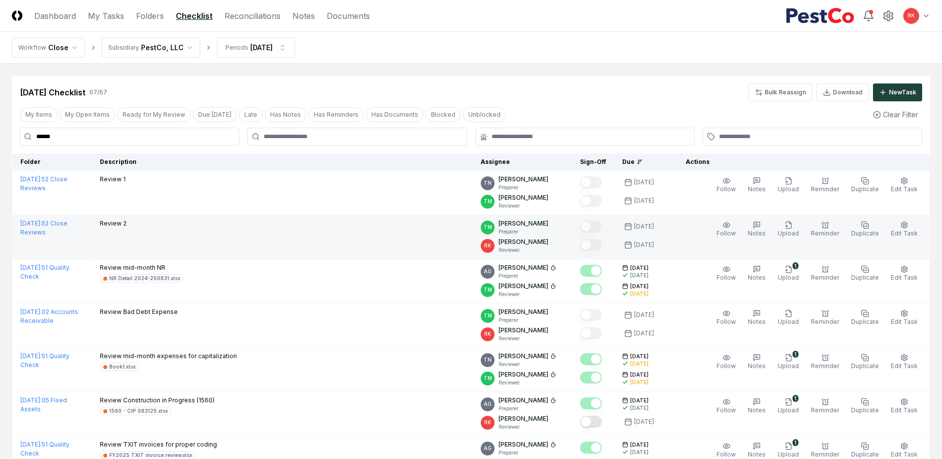
drag, startPoint x: 108, startPoint y: 9, endPoint x: 668, endPoint y: 228, distance: 600.7
click at [108, 10] on link "My Tasks" at bounding box center [106, 16] width 36 height 12
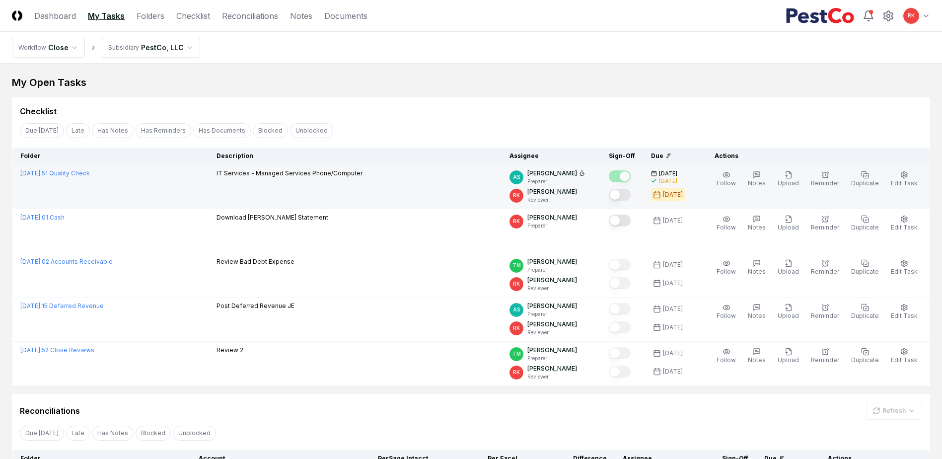
click at [622, 196] on button "Mark complete" at bounding box center [620, 195] width 22 height 12
click at [907, 182] on span "Edit Task" at bounding box center [903, 182] width 27 height 7
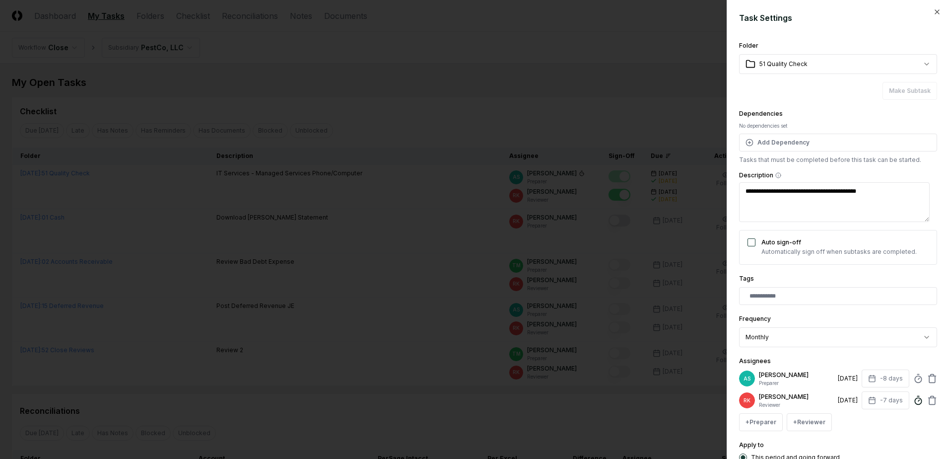
type textarea "*"
click at [913, 400] on icon at bounding box center [918, 400] width 10 height 10
type input "*"
type textarea "*"
type input "******"
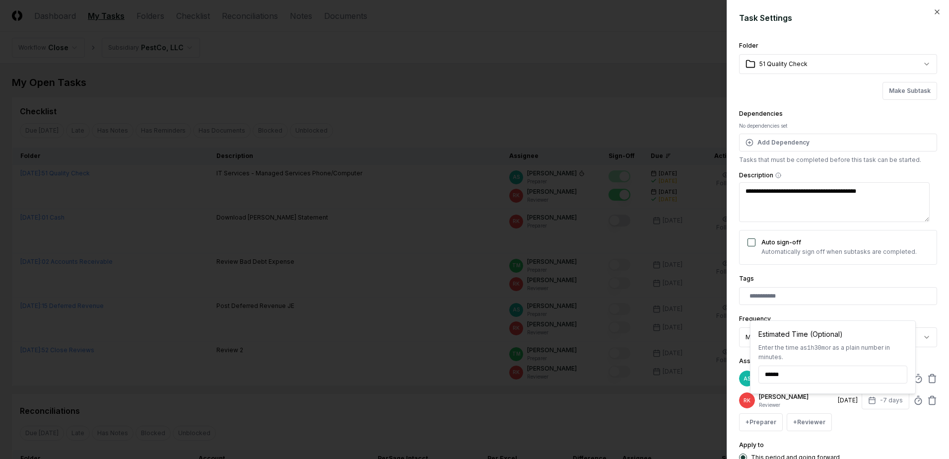
click at [892, 423] on div "+ Preparer + Reviewer" at bounding box center [838, 422] width 198 height 18
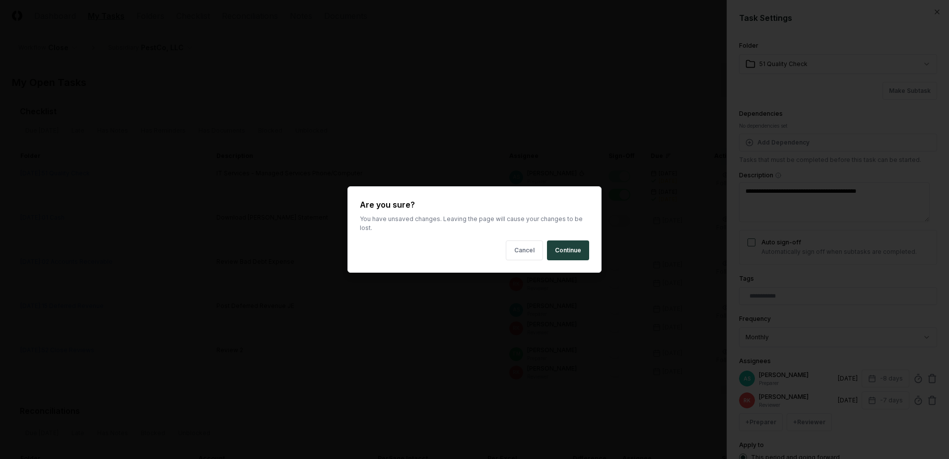
click at [524, 253] on button "Cancel" at bounding box center [524, 250] width 37 height 20
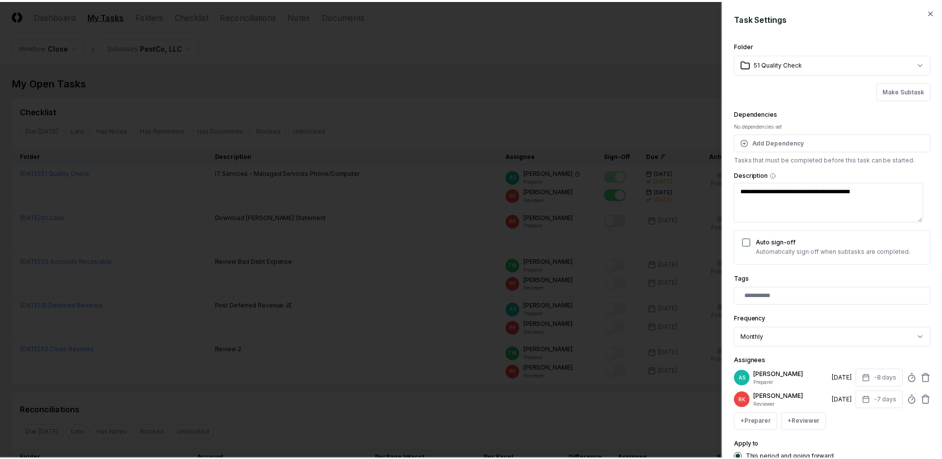
scroll to position [80, 0]
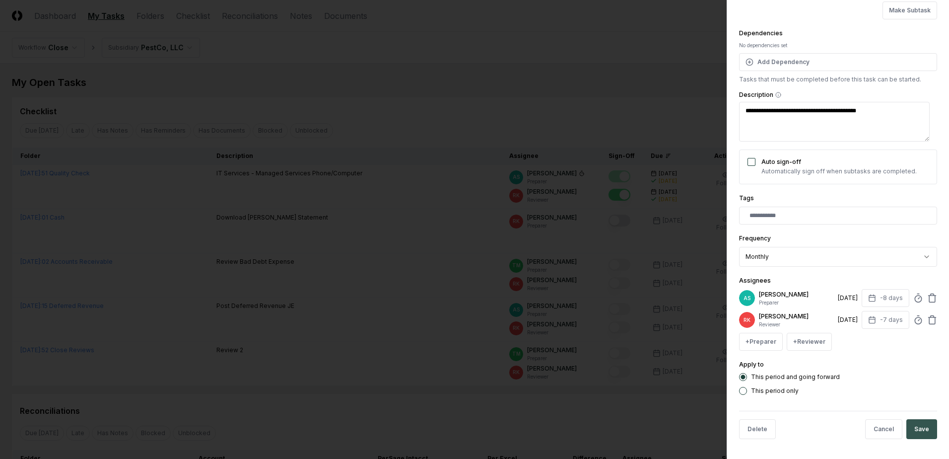
click at [918, 435] on button "Save" at bounding box center [921, 429] width 31 height 20
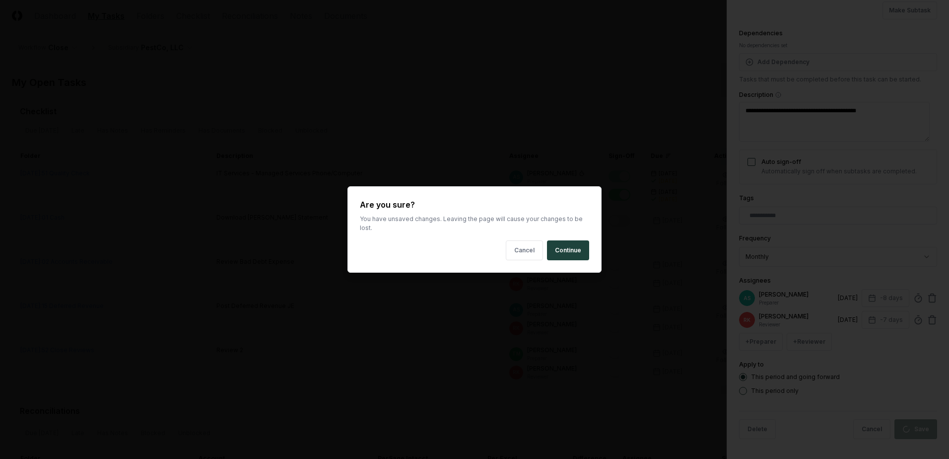
type textarea "*"
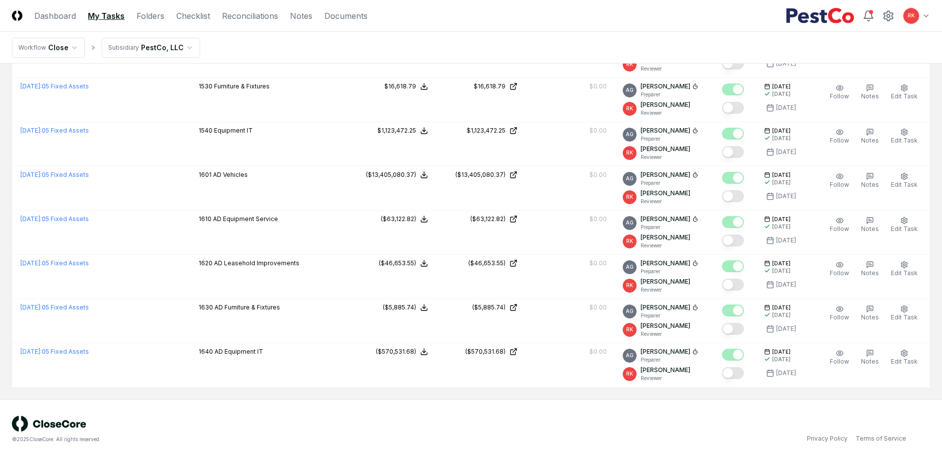
scroll to position [0, 0]
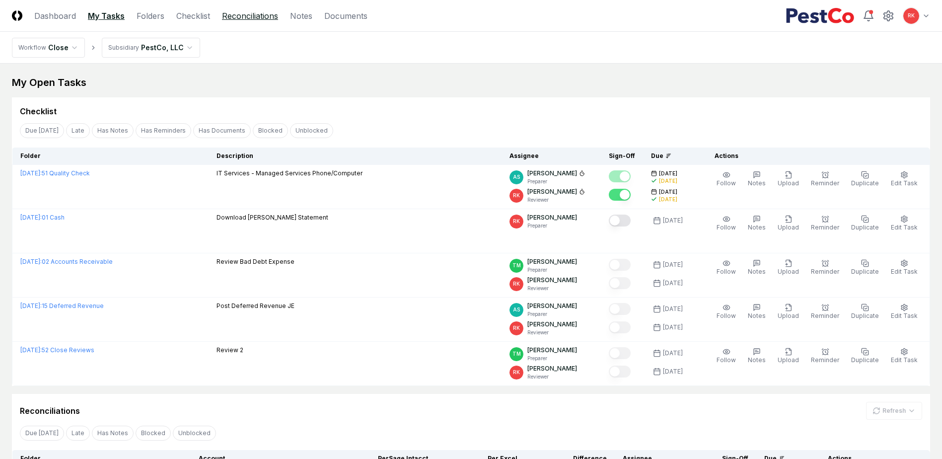
click at [264, 13] on link "Reconciliations" at bounding box center [250, 16] width 56 height 12
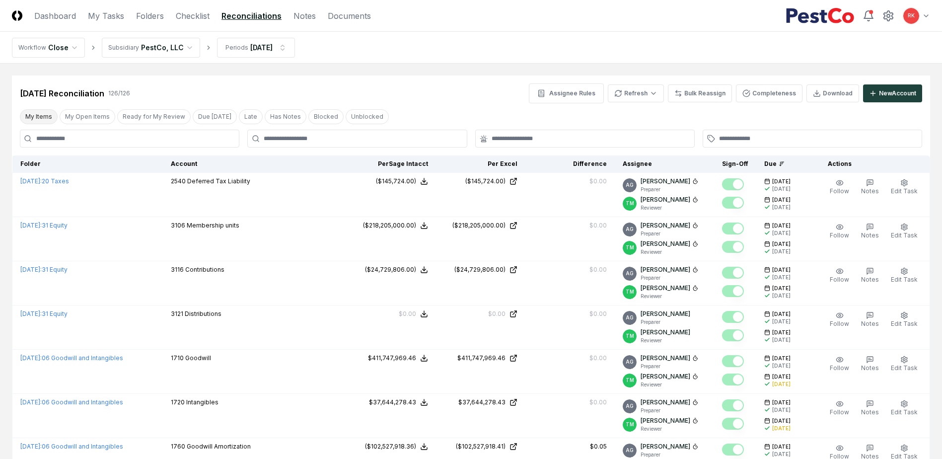
click at [41, 123] on button "My Items" at bounding box center [39, 116] width 38 height 15
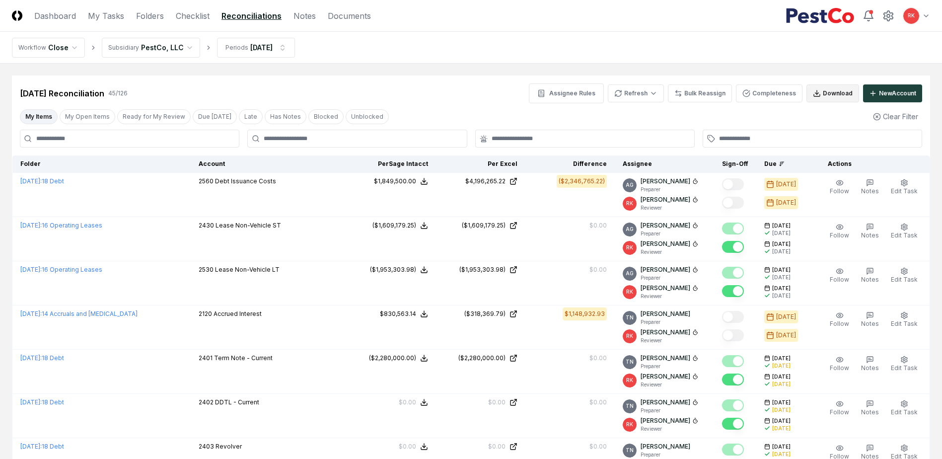
click at [840, 98] on button "Download" at bounding box center [832, 93] width 53 height 18
click at [915, 213] on td "Follow Notes Edit Task More" at bounding box center [871, 195] width 118 height 44
drag, startPoint x: 205, startPoint y: 15, endPoint x: 711, endPoint y: 113, distance: 515.7
click at [205, 15] on link "Checklist" at bounding box center [193, 16] width 34 height 12
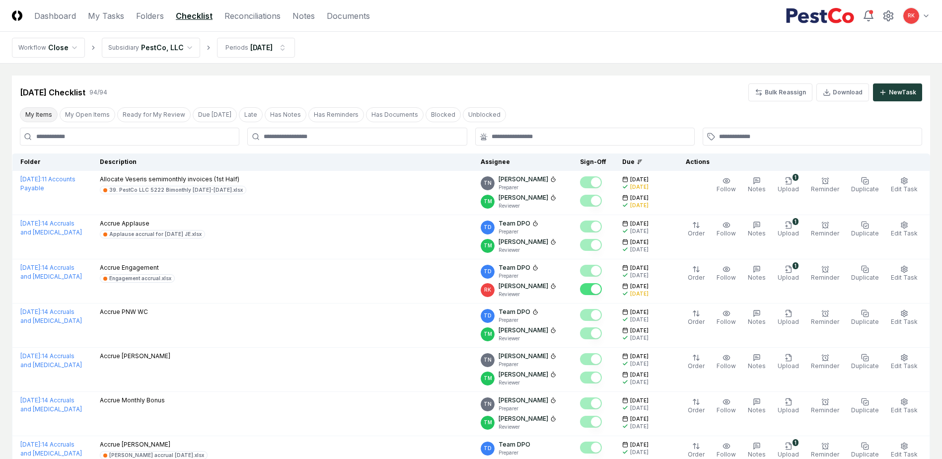
click at [46, 113] on button "My Items" at bounding box center [39, 114] width 38 height 15
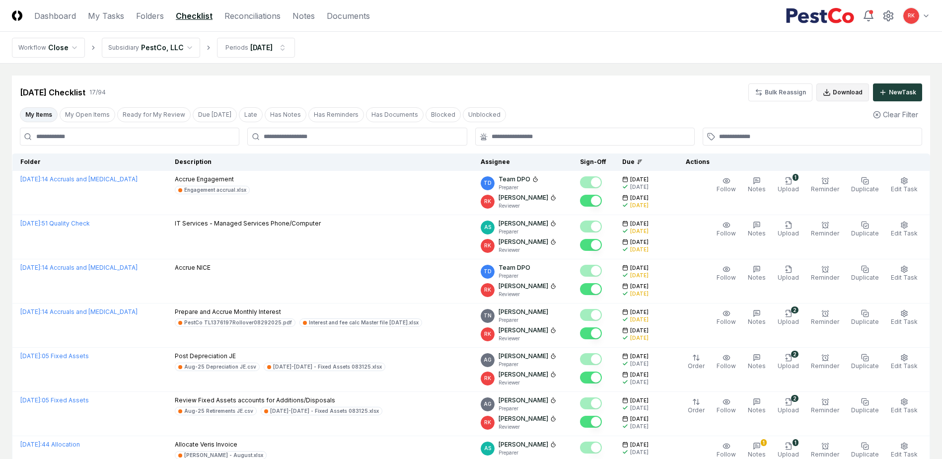
click at [839, 96] on button "Download" at bounding box center [842, 92] width 53 height 18
click at [250, 15] on link "Reconciliations" at bounding box center [252, 16] width 56 height 12
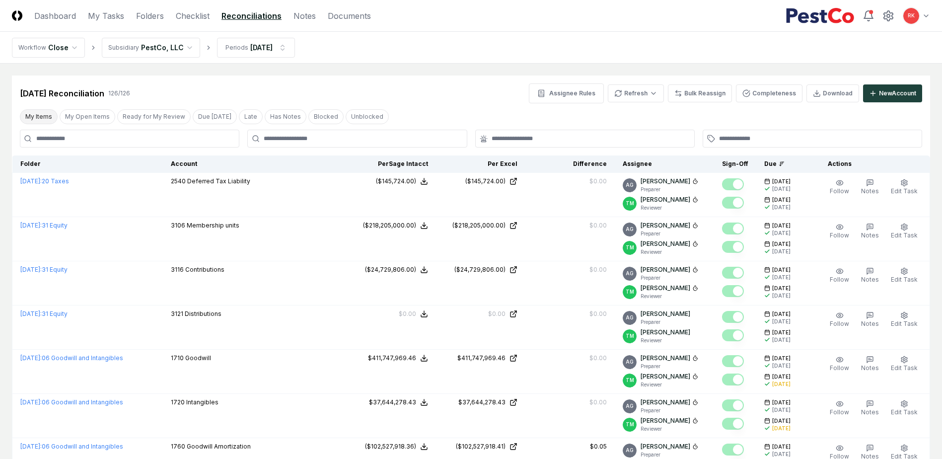
click at [48, 117] on button "My Items" at bounding box center [39, 116] width 38 height 15
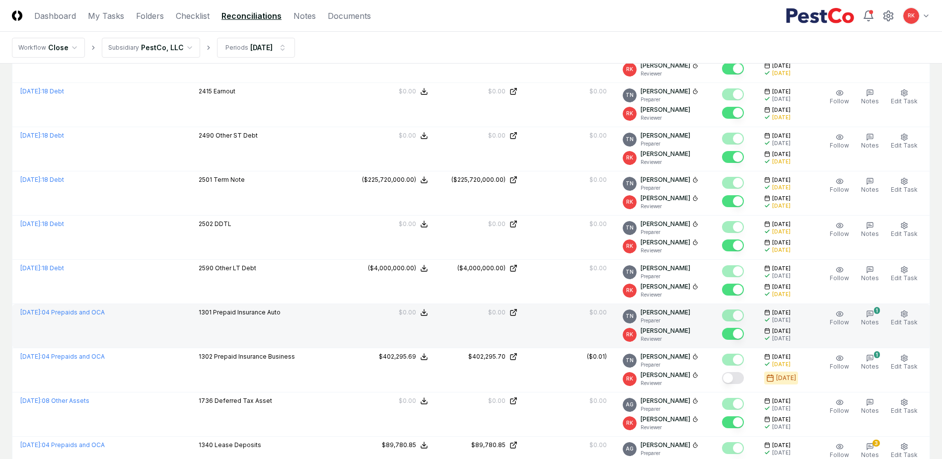
scroll to position [596, 0]
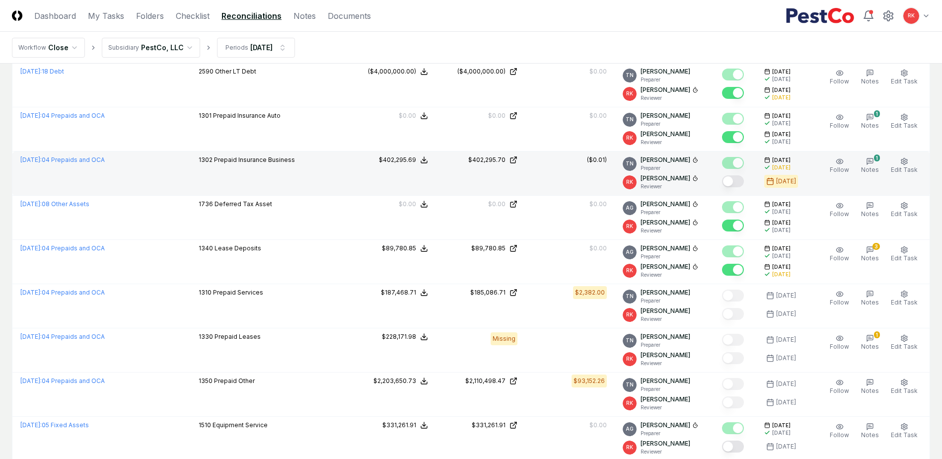
drag, startPoint x: 735, startPoint y: 181, endPoint x: 177, endPoint y: 177, distance: 557.4
click at [735, 181] on button "Mark complete" at bounding box center [733, 181] width 22 height 12
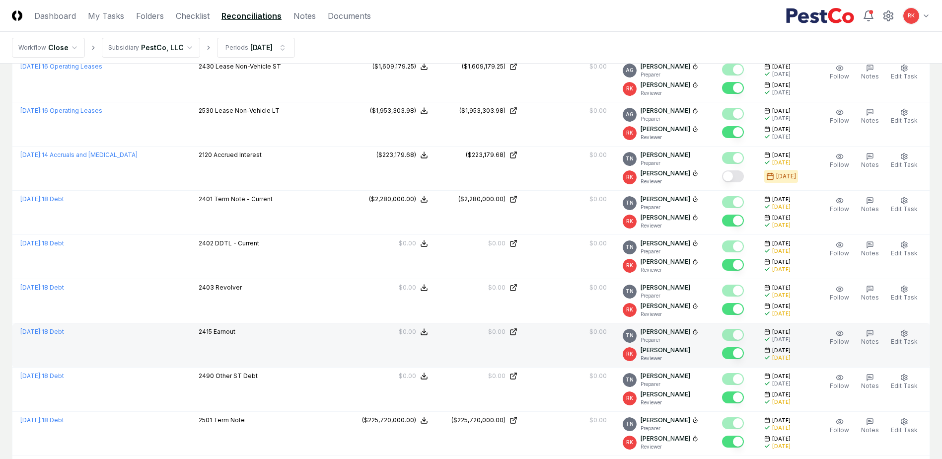
scroll to position [99, 0]
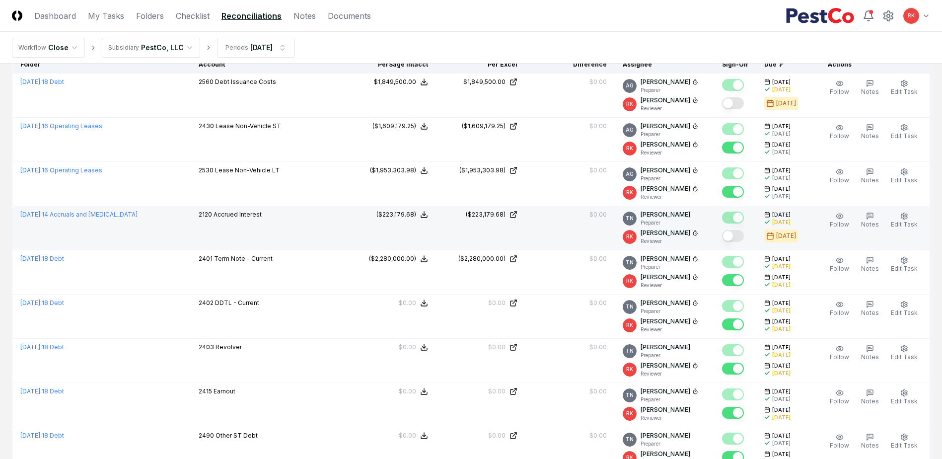
drag, startPoint x: 737, startPoint y: 235, endPoint x: 221, endPoint y: 255, distance: 516.6
click at [737, 235] on button "Mark complete" at bounding box center [733, 236] width 22 height 12
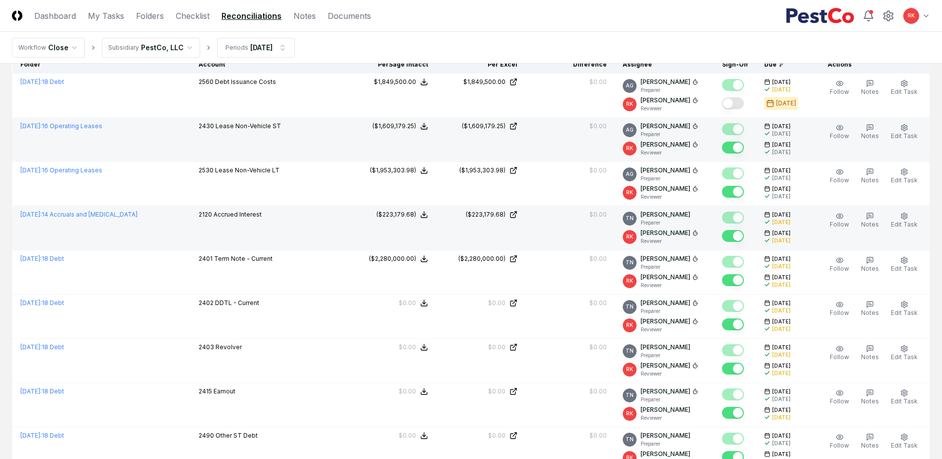
scroll to position [0, 0]
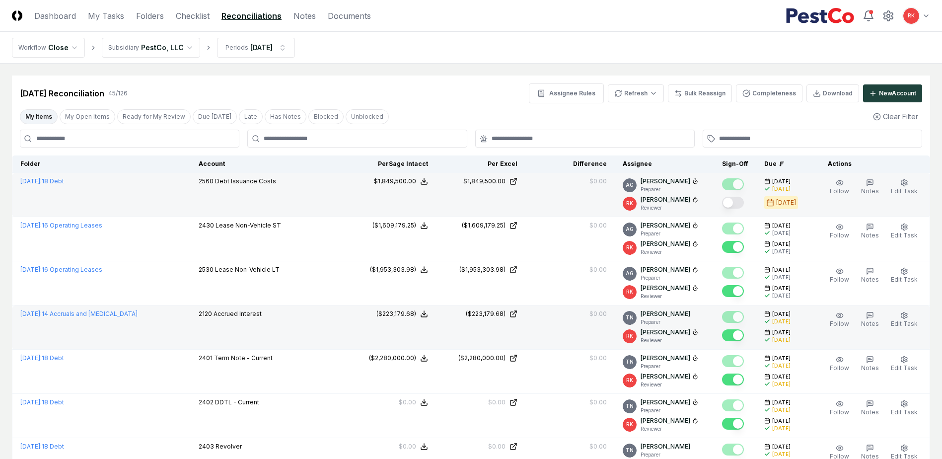
drag, startPoint x: 734, startPoint y: 204, endPoint x: 364, endPoint y: 211, distance: 369.8
click at [734, 204] on button "Mark complete" at bounding box center [733, 203] width 22 height 12
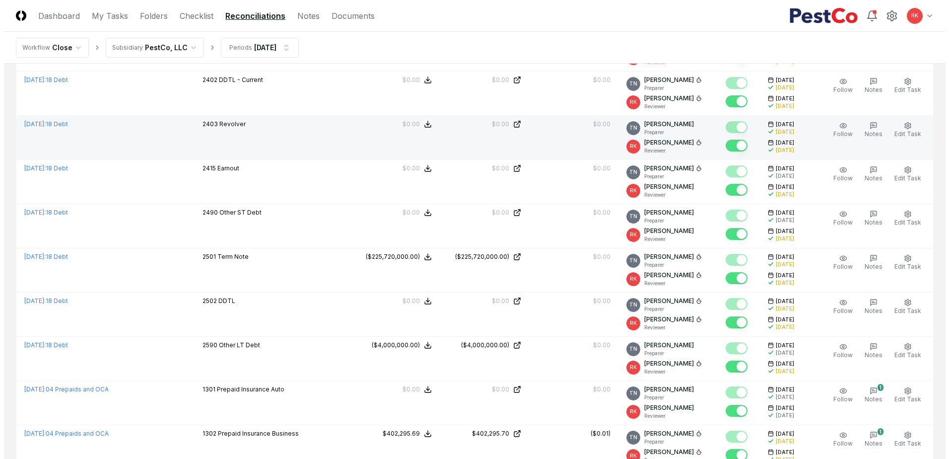
scroll to position [347, 0]
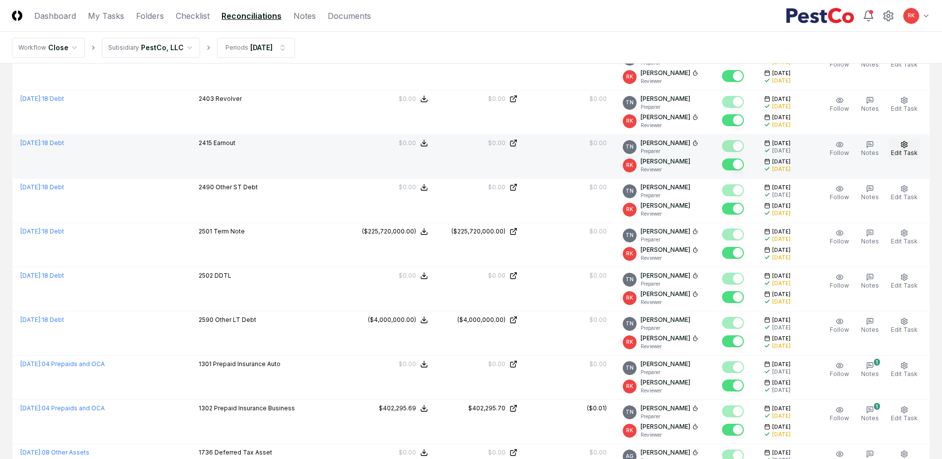
click at [904, 158] on button "Edit Task" at bounding box center [903, 148] width 31 height 21
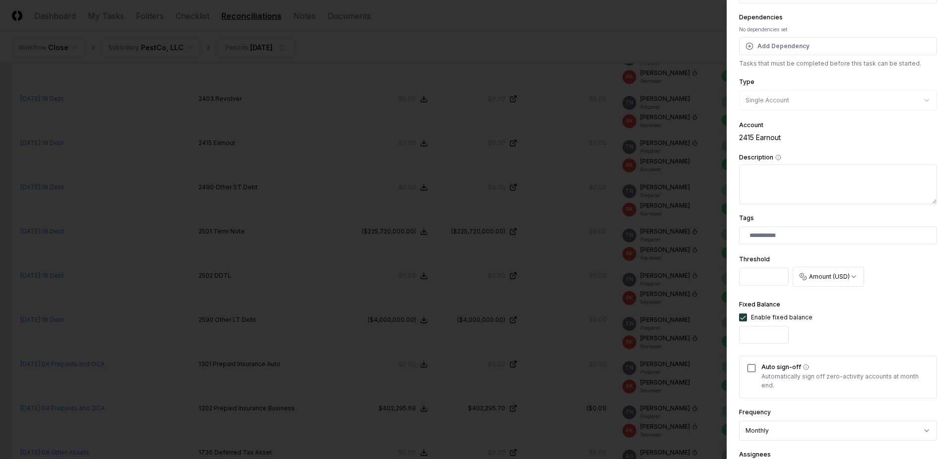
scroll to position [244, 0]
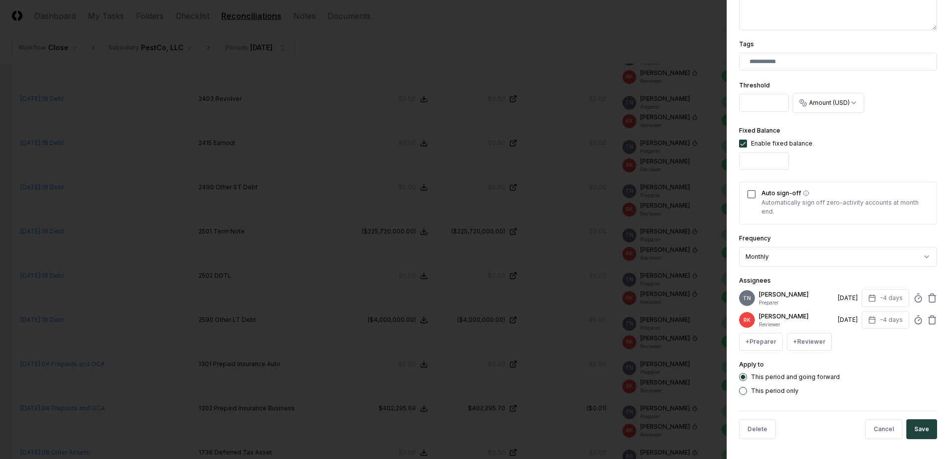
click at [905, 319] on div "[PERSON_NAME] Reviewer [DATE] -4 days" at bounding box center [838, 320] width 198 height 18
click at [913, 319] on icon at bounding box center [918, 320] width 10 height 10
type input "*****"
click at [912, 425] on button "Save" at bounding box center [921, 429] width 31 height 20
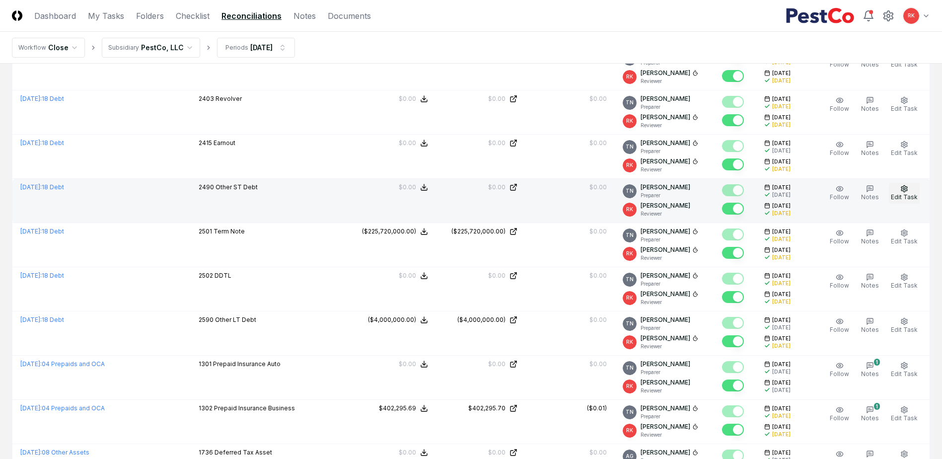
click at [912, 203] on button "Edit Task" at bounding box center [903, 193] width 31 height 21
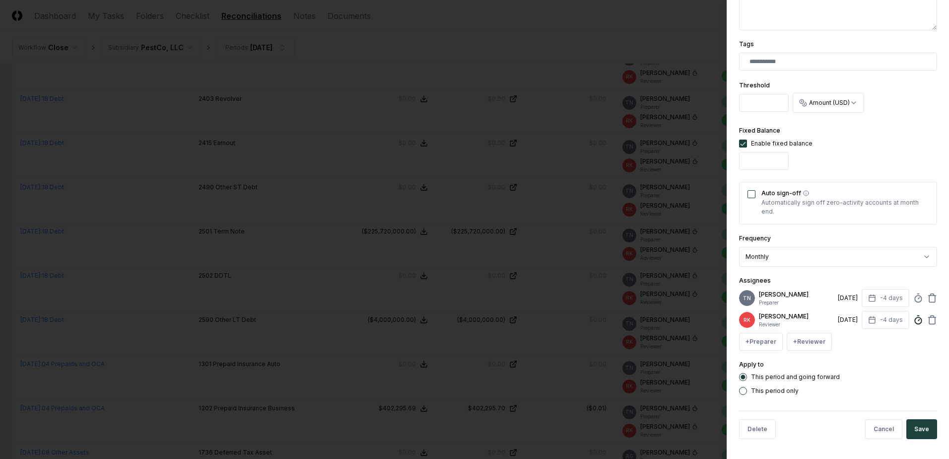
click at [913, 324] on icon at bounding box center [918, 320] width 10 height 10
type input "*****"
click at [923, 418] on div "Delete Cancel Save" at bounding box center [838, 428] width 198 height 36
click at [918, 421] on button "Save" at bounding box center [921, 429] width 31 height 20
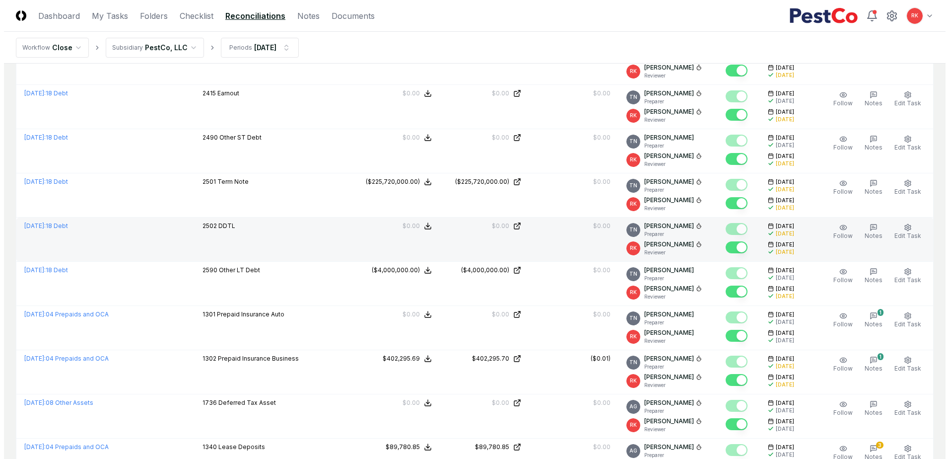
scroll to position [447, 0]
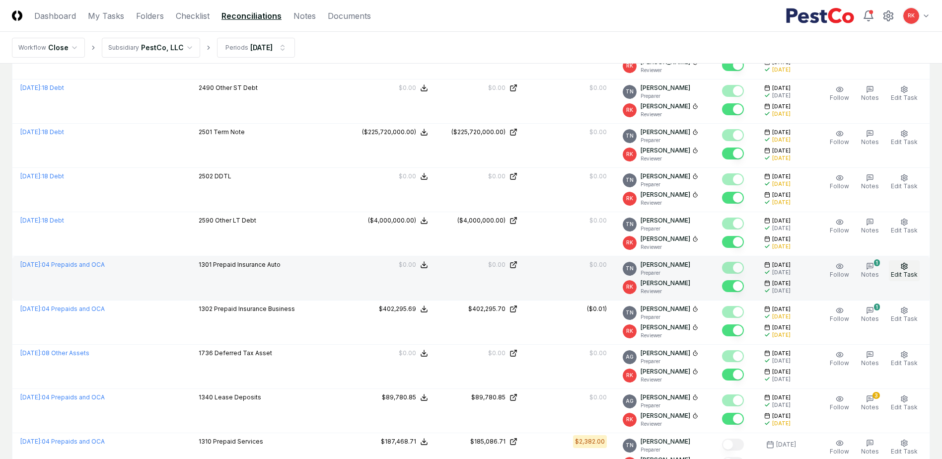
click at [905, 272] on span "Edit Task" at bounding box center [903, 274] width 27 height 7
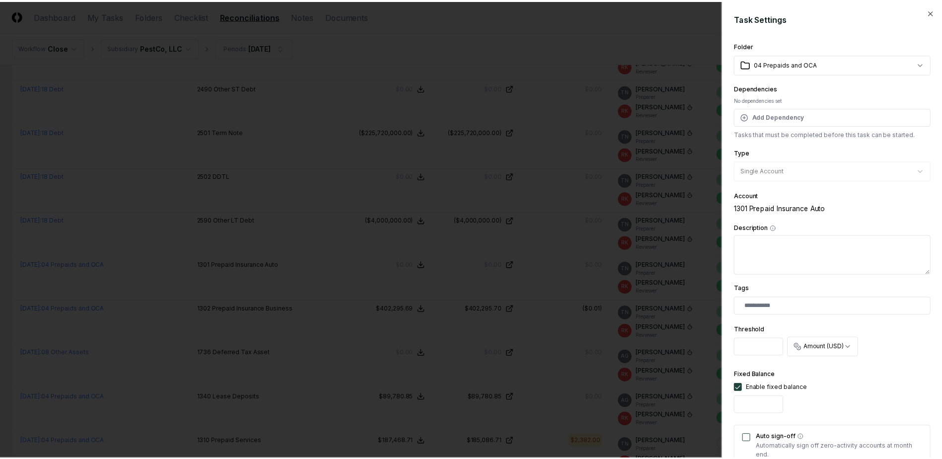
scroll to position [244, 0]
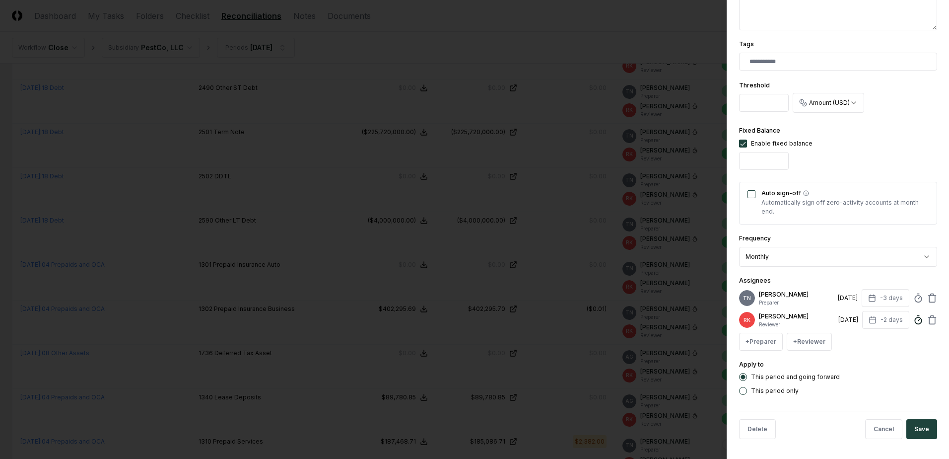
click at [906, 322] on div "[PERSON_NAME] Reviewer [DATE] -2 days" at bounding box center [838, 320] width 198 height 18
click at [913, 316] on icon at bounding box center [918, 320] width 10 height 10
type input "*****"
click at [920, 426] on button "Save" at bounding box center [921, 429] width 31 height 20
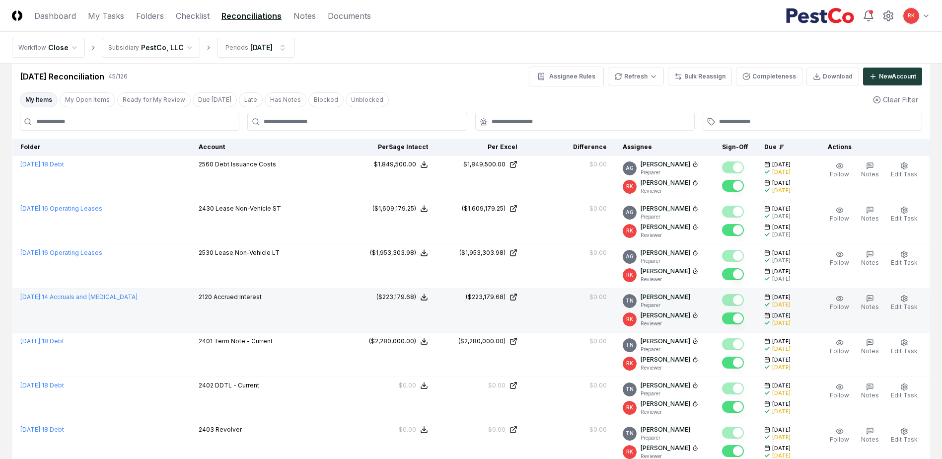
scroll to position [0, 0]
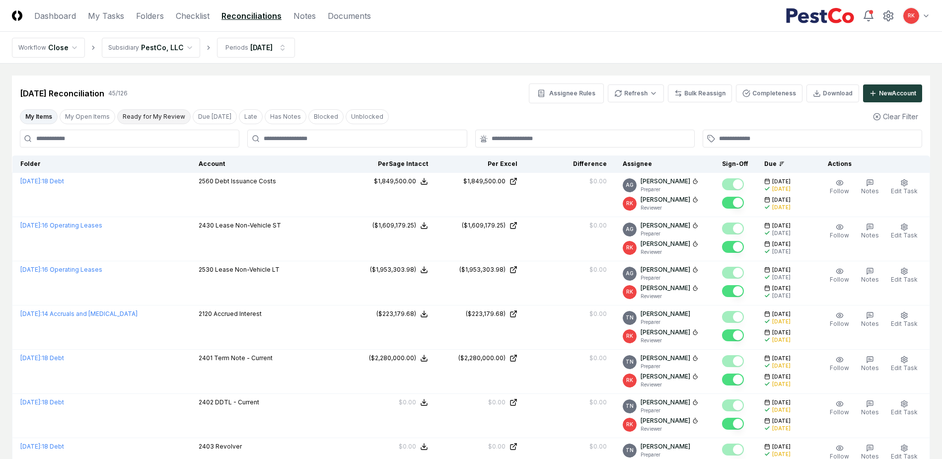
click at [169, 117] on button "Ready for My Review" at bounding box center [153, 116] width 73 height 15
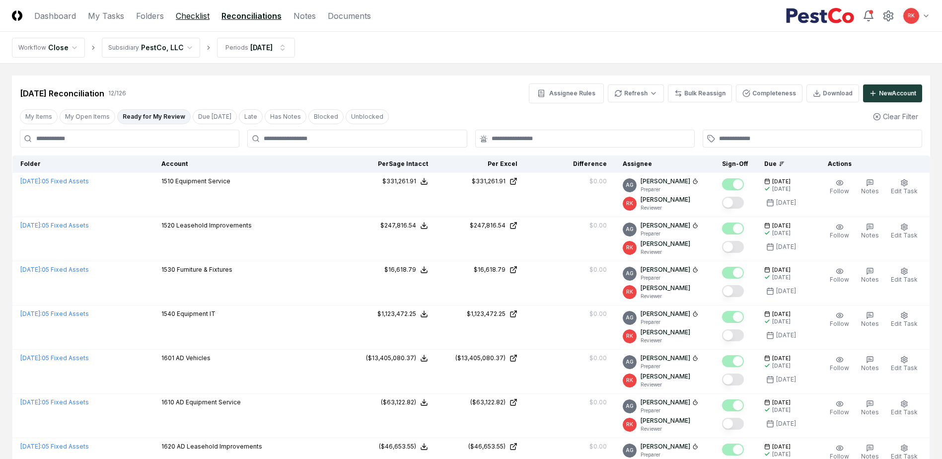
click at [189, 16] on link "Checklist" at bounding box center [193, 16] width 34 height 12
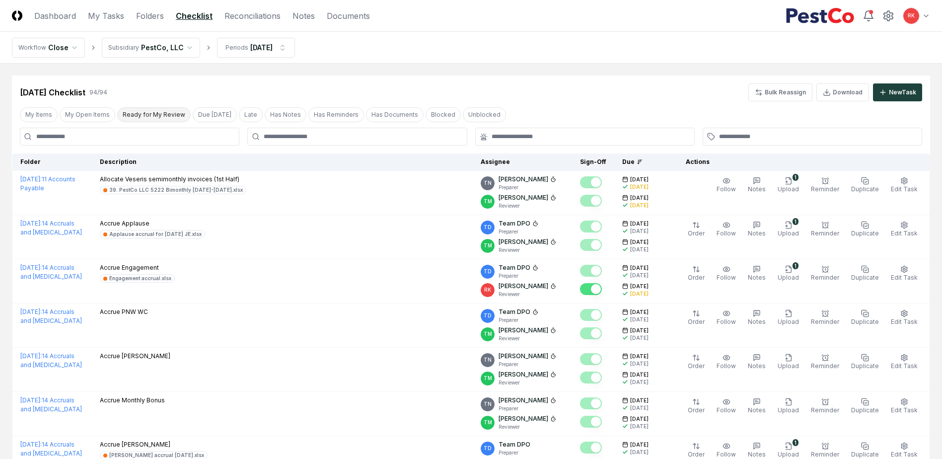
click at [158, 109] on button "Ready for My Review" at bounding box center [153, 114] width 73 height 15
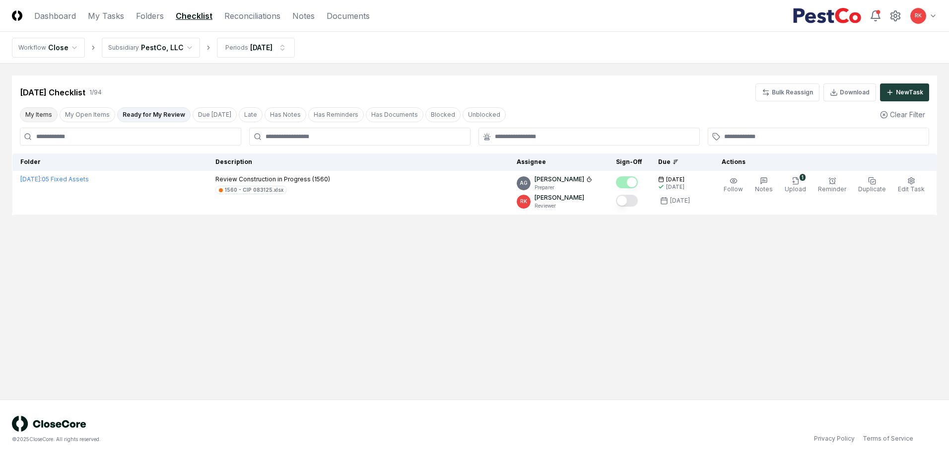
click at [32, 109] on button "My Items" at bounding box center [39, 114] width 38 height 15
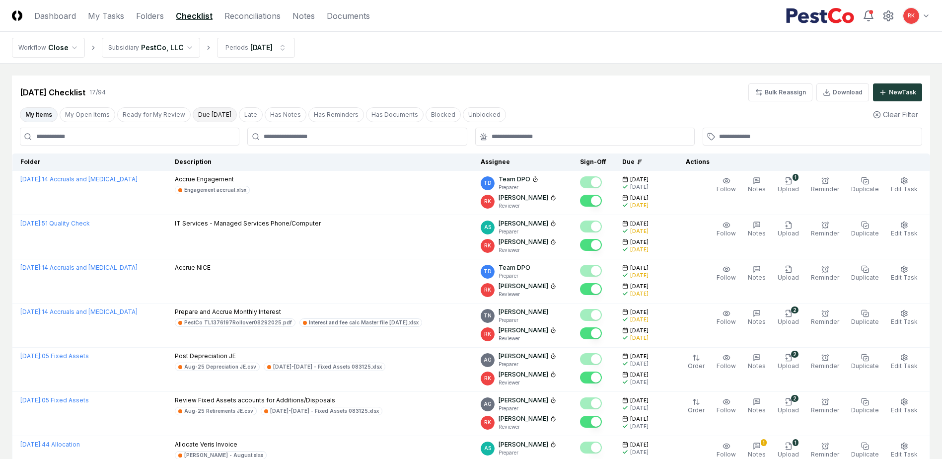
click at [224, 119] on button "Due [DATE]" at bounding box center [215, 114] width 44 height 15
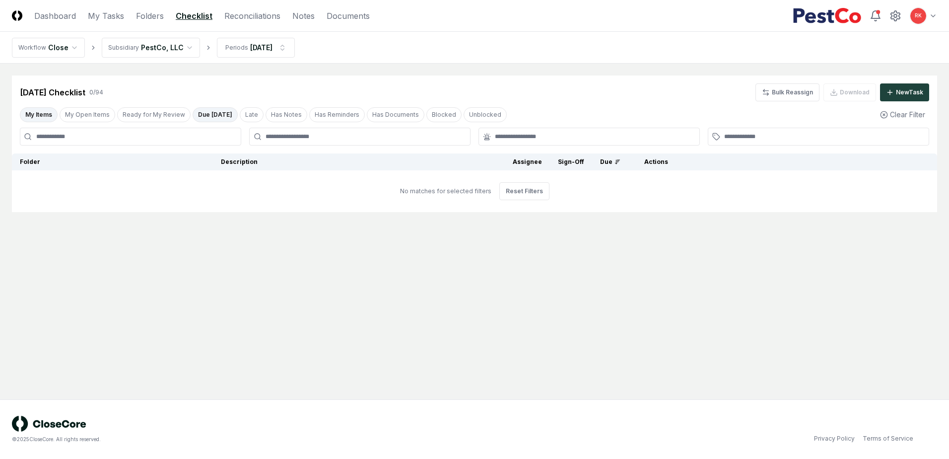
click at [221, 117] on button "Due [DATE]" at bounding box center [215, 114] width 45 height 15
